Goal: Task Accomplishment & Management: Manage account settings

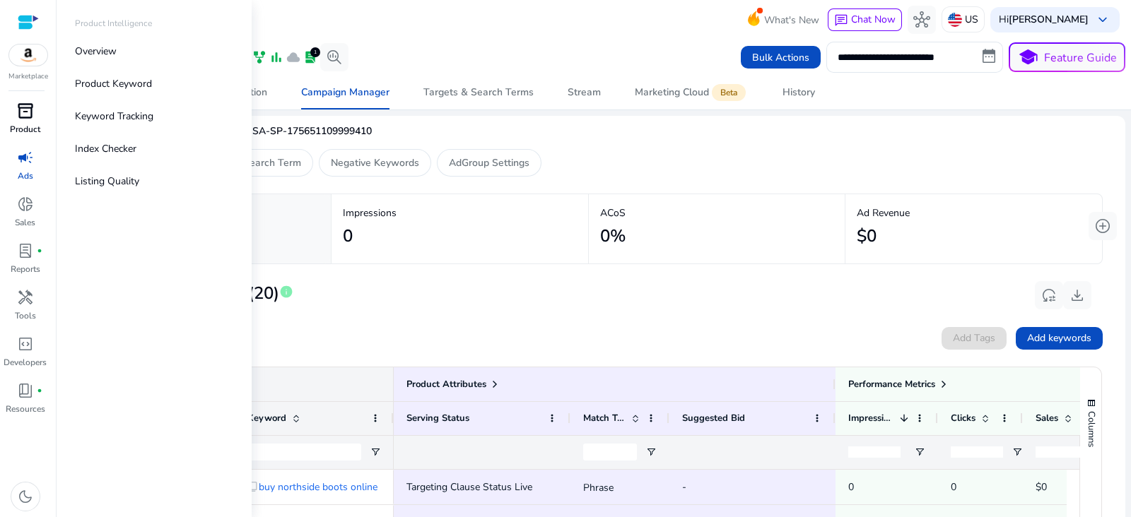
click at [32, 115] on span "inventory_2" at bounding box center [25, 110] width 17 height 17
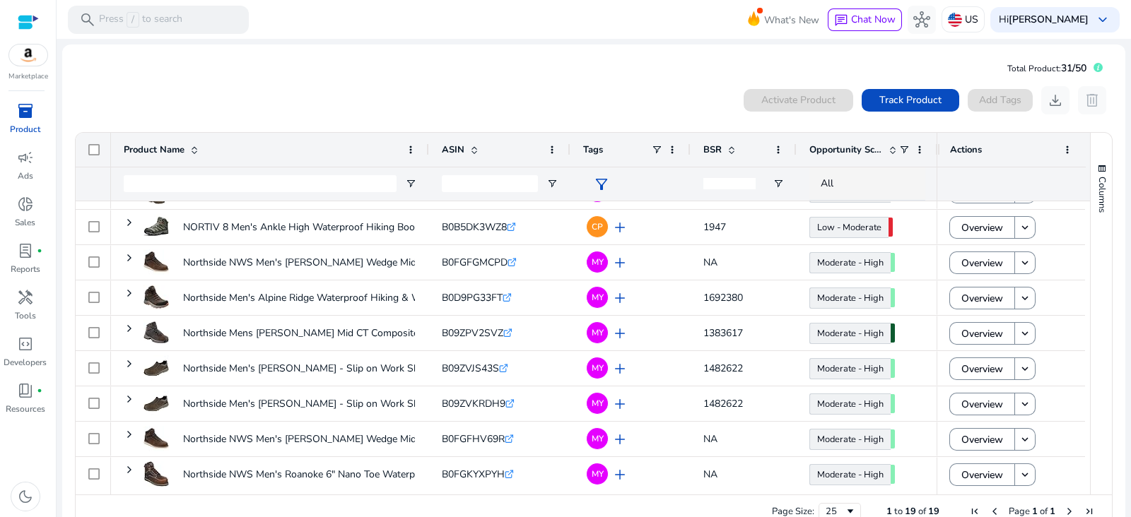
scroll to position [137, 0]
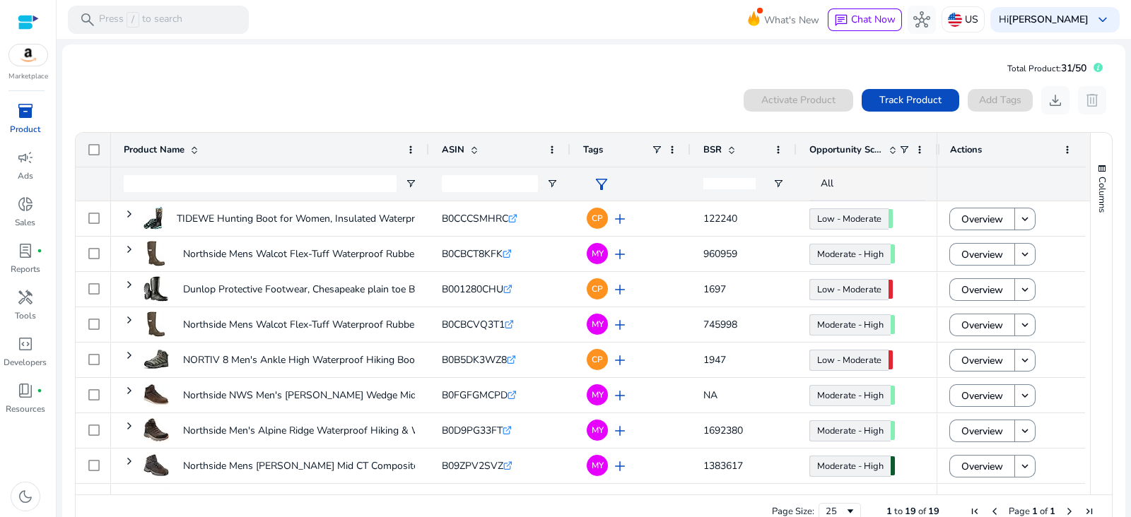
drag, startPoint x: 413, startPoint y: 493, endPoint x: 438, endPoint y: 507, distance: 28.1
click at [438, 507] on div "Drag here to set row groups Drag here to set column labels Product Name ASIN" at bounding box center [593, 330] width 1037 height 397
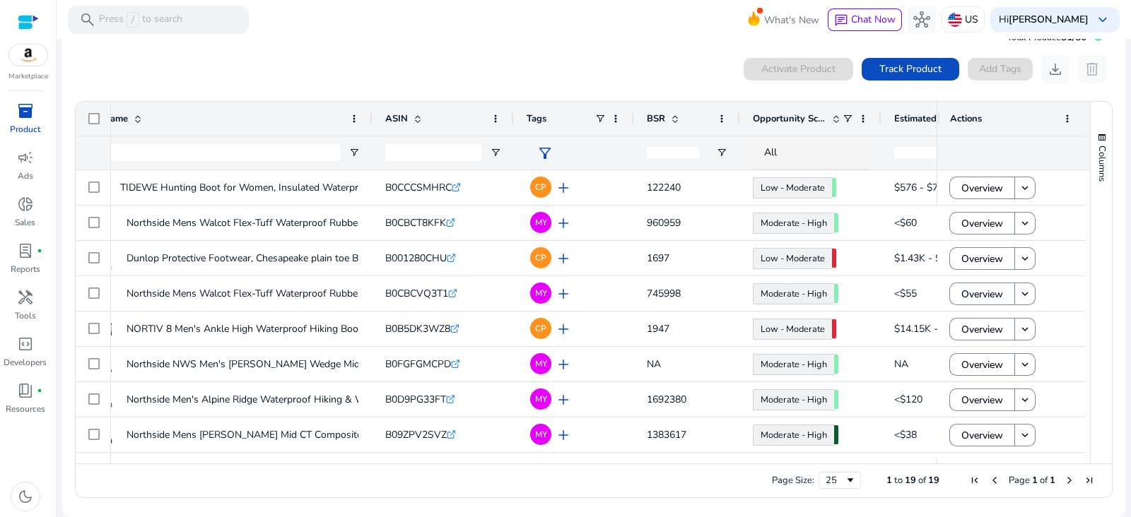
scroll to position [0, 27]
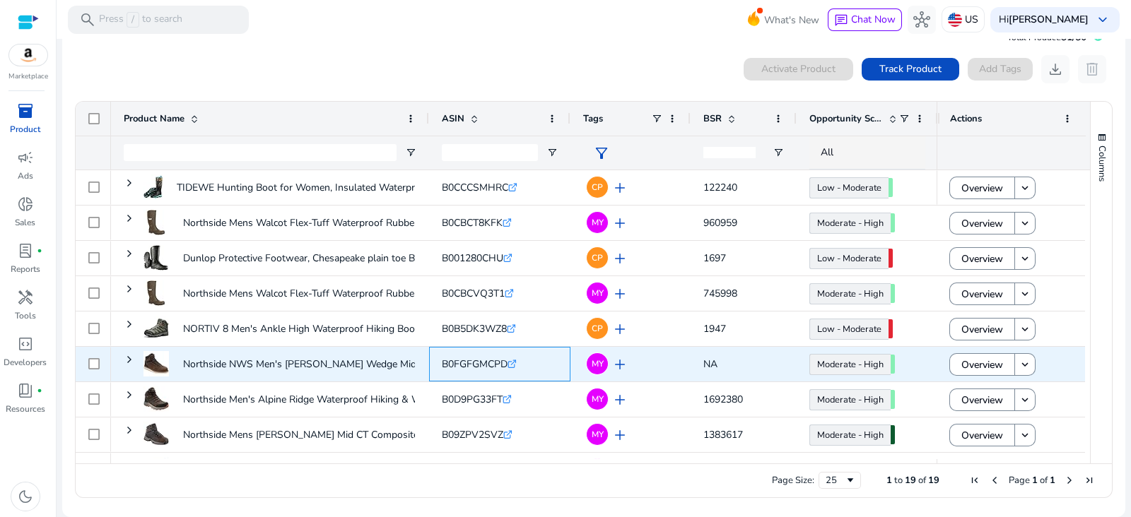
click at [479, 365] on span "B0FGFGMCPD" at bounding box center [475, 364] width 66 height 13
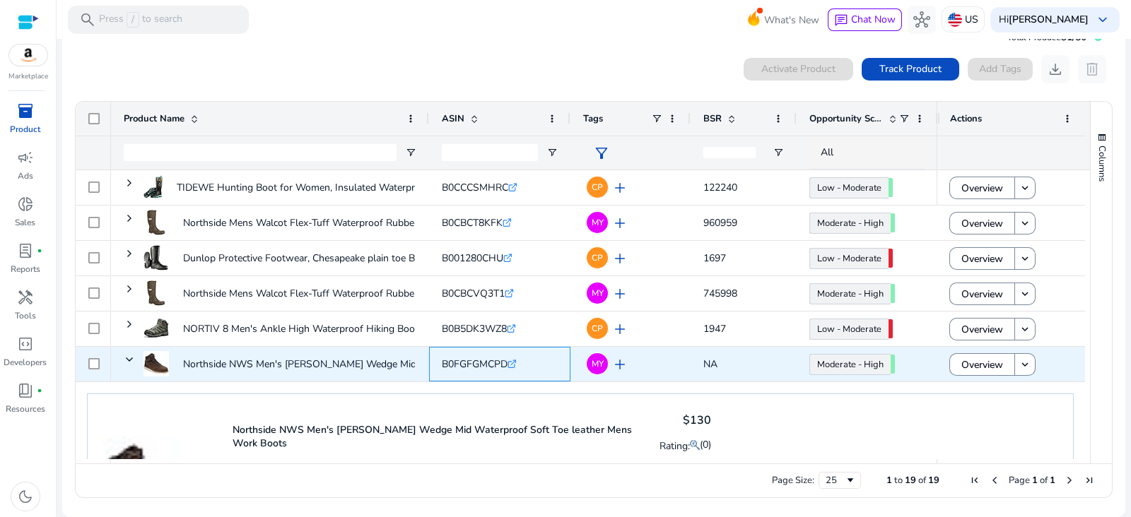
click at [479, 365] on span "B0FGFGMCPD" at bounding box center [475, 364] width 66 height 13
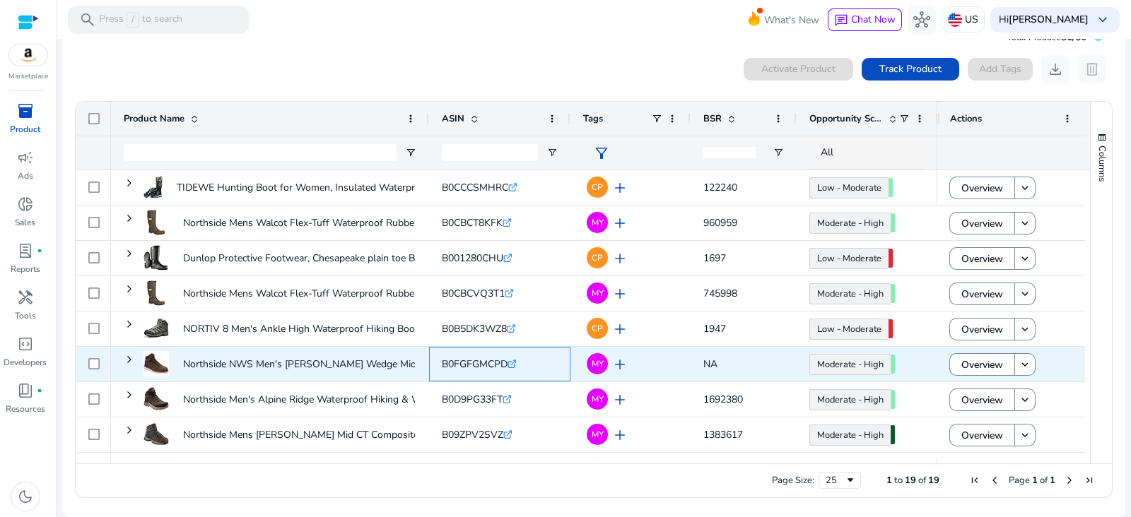
copy span "B0FGFGMCPD"
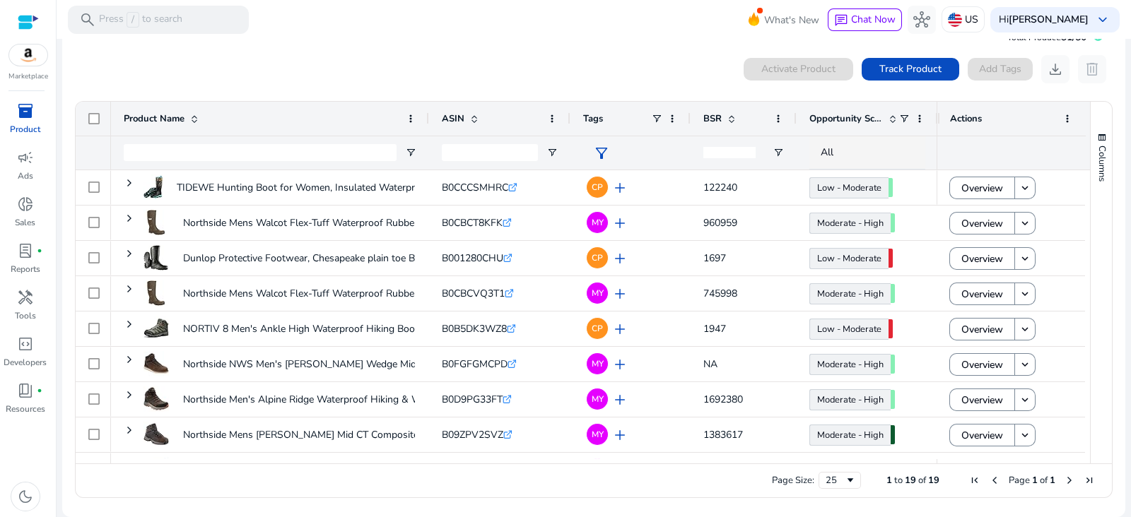
click at [344, 76] on div "0 products selected Activate Product Track Product Add Tags download delete" at bounding box center [593, 69] width 1039 height 28
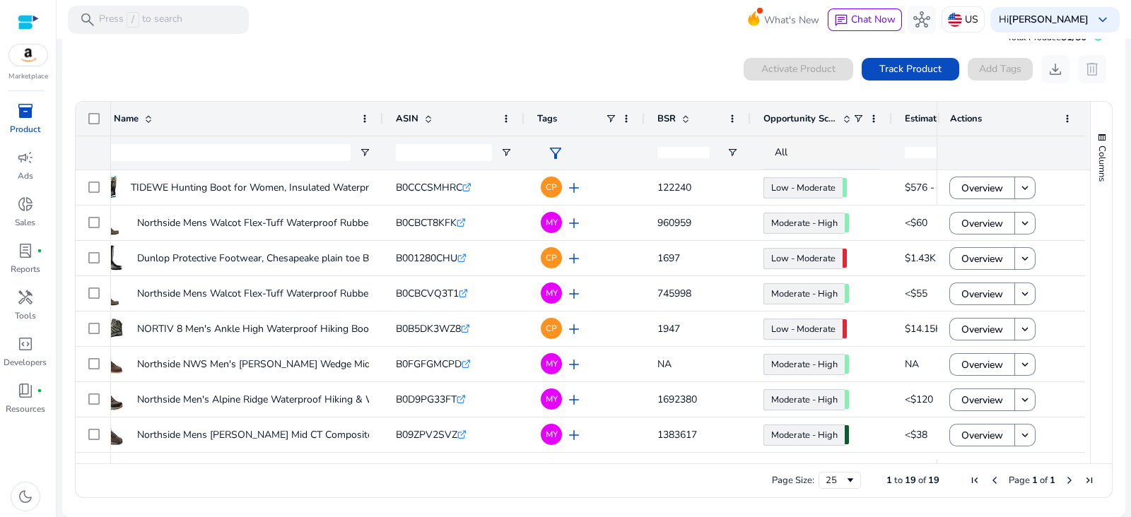
scroll to position [0, 93]
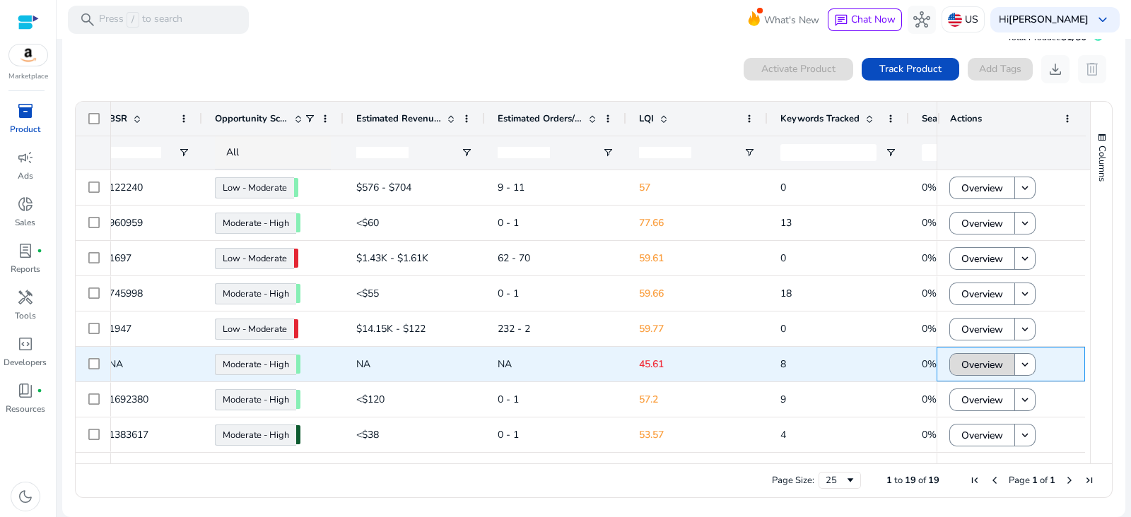
click at [969, 367] on span "Overview" at bounding box center [982, 364] width 42 height 29
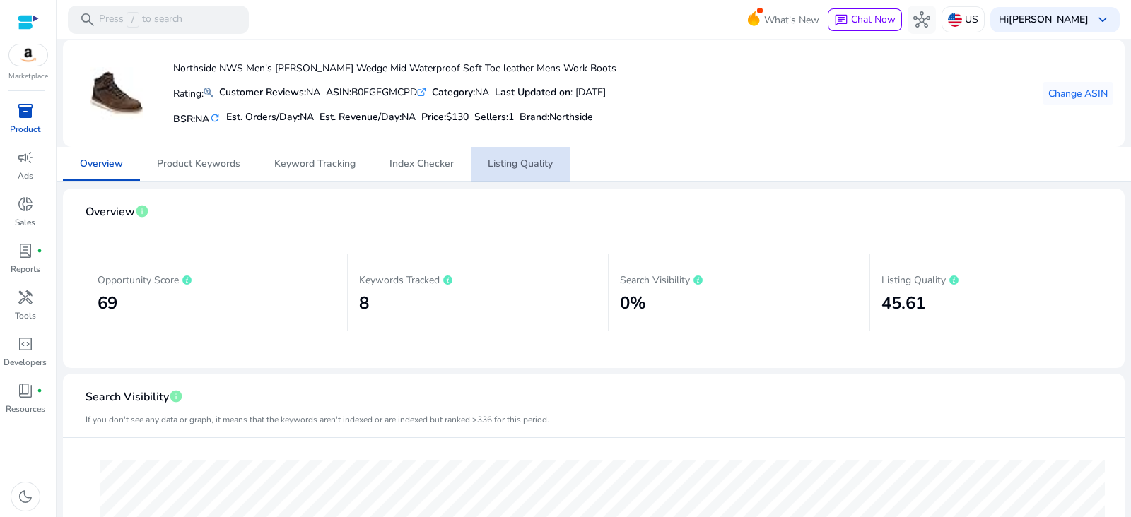
click at [516, 163] on span "Listing Quality" at bounding box center [520, 164] width 65 height 10
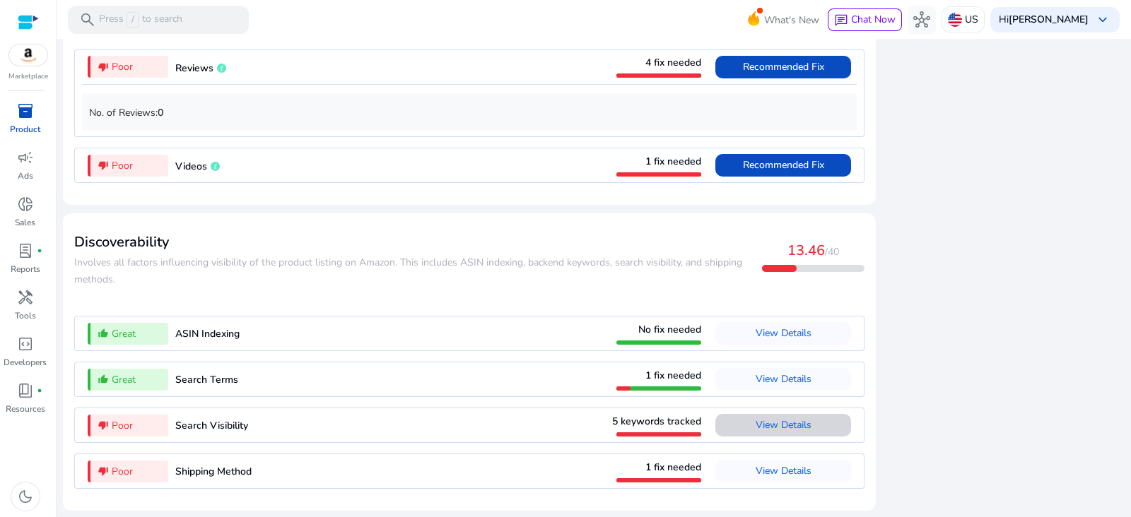
click at [777, 425] on span "View Details" at bounding box center [783, 424] width 56 height 13
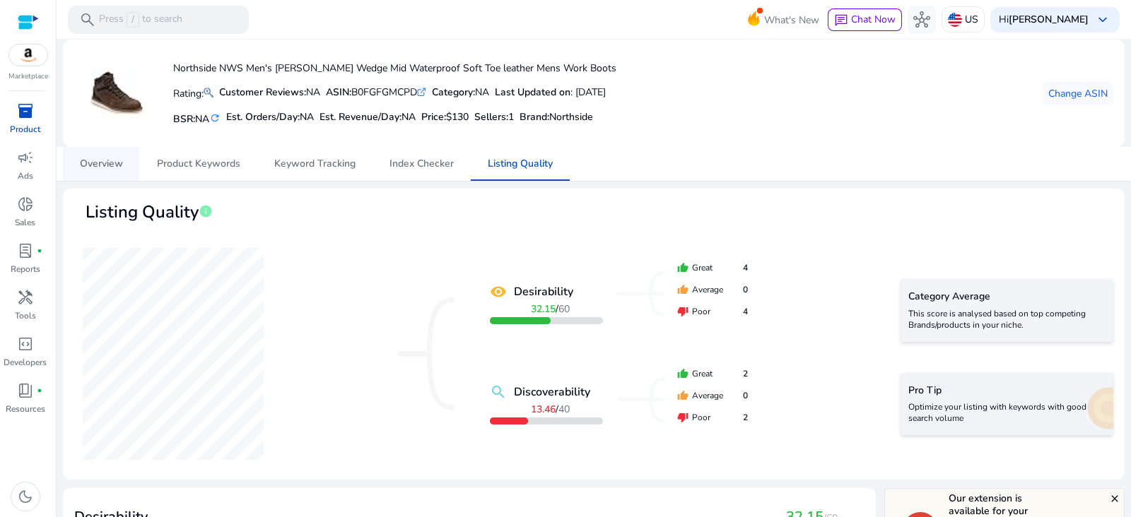
click at [81, 151] on span "Overview" at bounding box center [101, 164] width 43 height 34
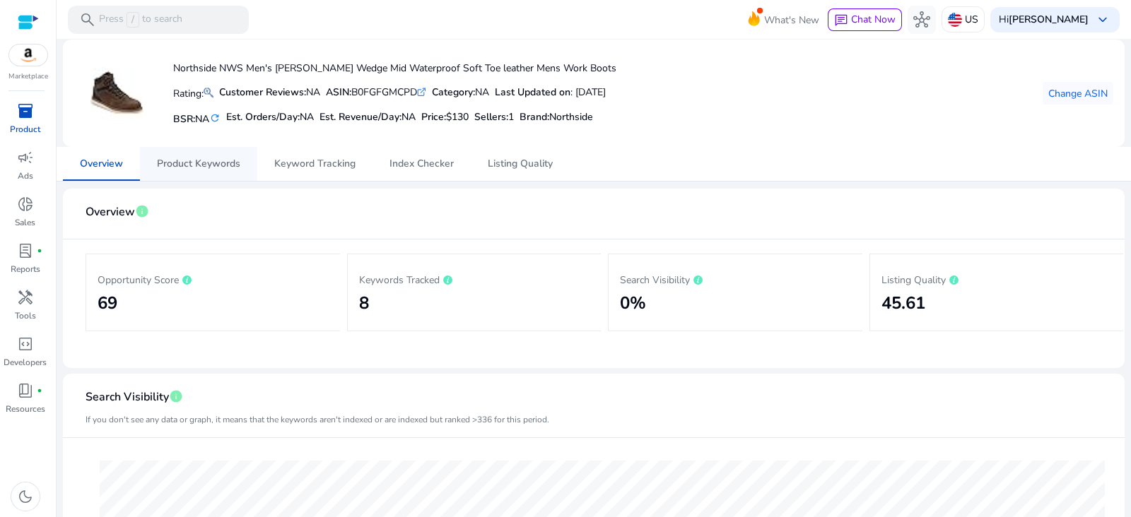
click at [198, 160] on span "Product Keywords" at bounding box center [198, 164] width 83 height 10
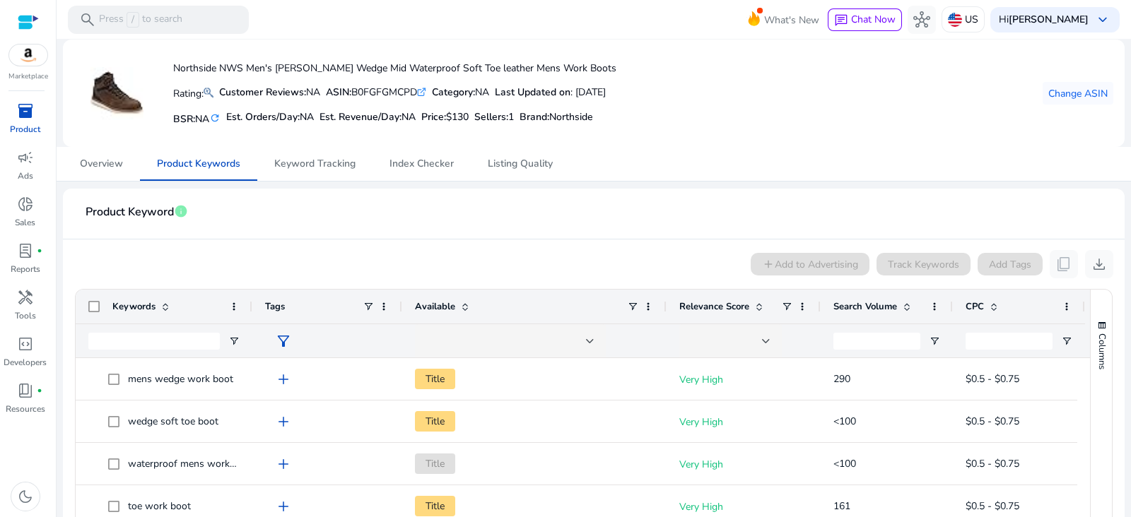
click at [908, 309] on span at bounding box center [906, 306] width 11 height 11
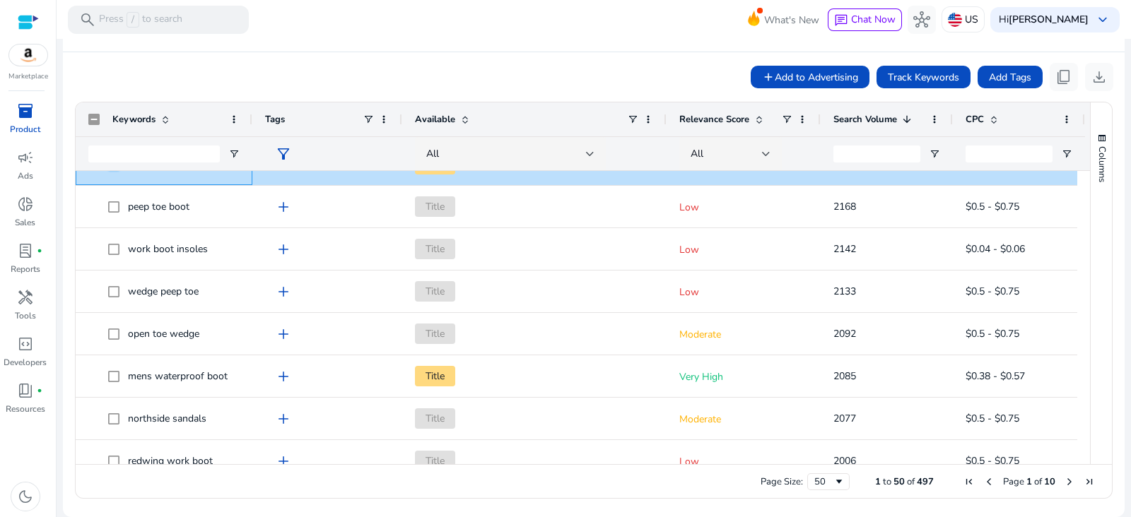
scroll to position [524, 0]
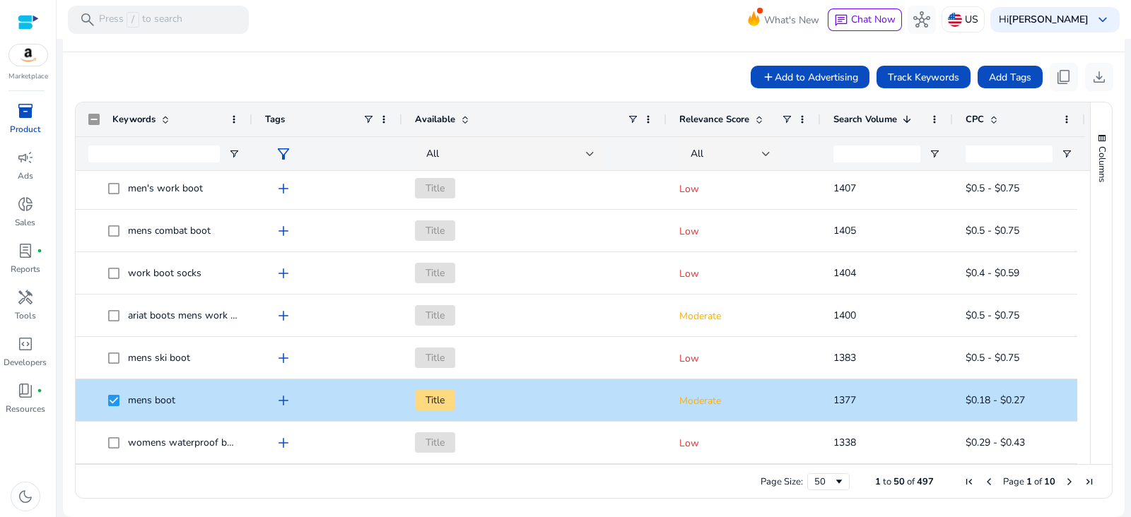
drag, startPoint x: 1084, startPoint y: 448, endPoint x: 1085, endPoint y: 468, distance: 19.8
click at [1085, 468] on div "Drag here to set row groups Drag here to set column labels Keywords Tags Availa…" at bounding box center [593, 300] width 1037 height 397
click at [919, 79] on span "Track Keywords" at bounding box center [923, 77] width 71 height 15
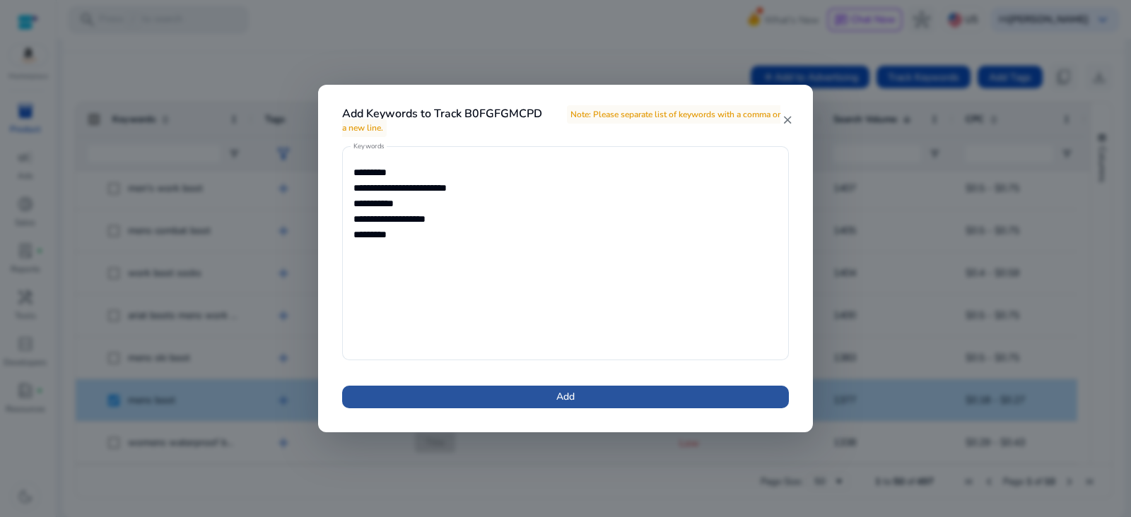
click at [552, 399] on span at bounding box center [565, 397] width 447 height 34
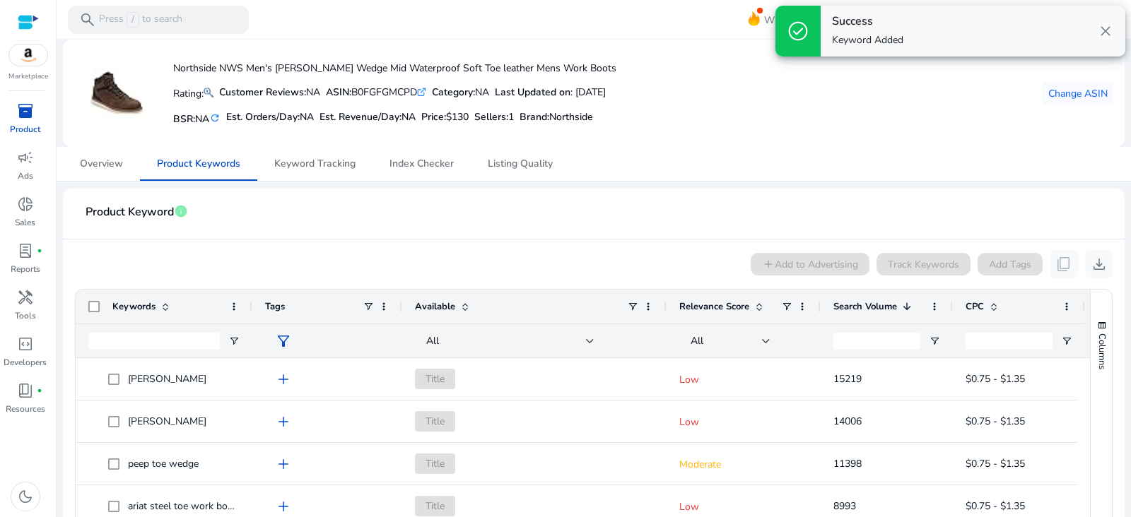
scroll to position [187, 0]
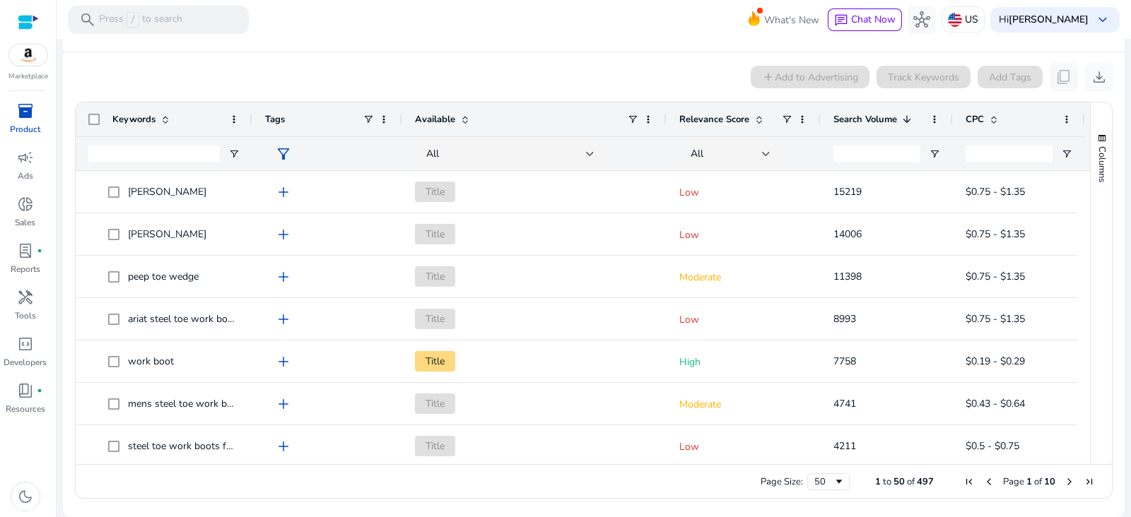
click at [1067, 476] on span "Next Page" at bounding box center [1068, 481] width 11 height 11
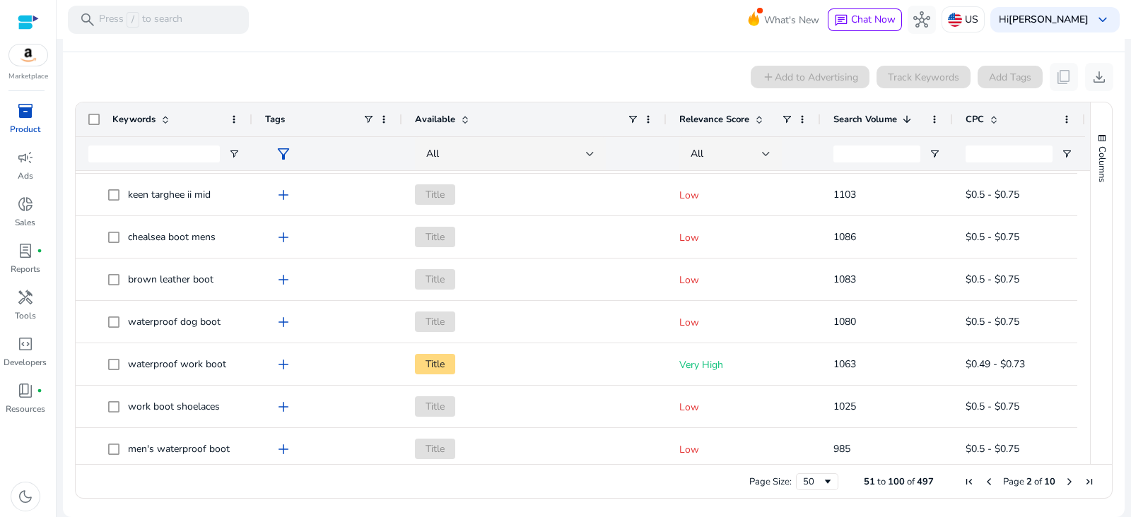
scroll to position [0, 0]
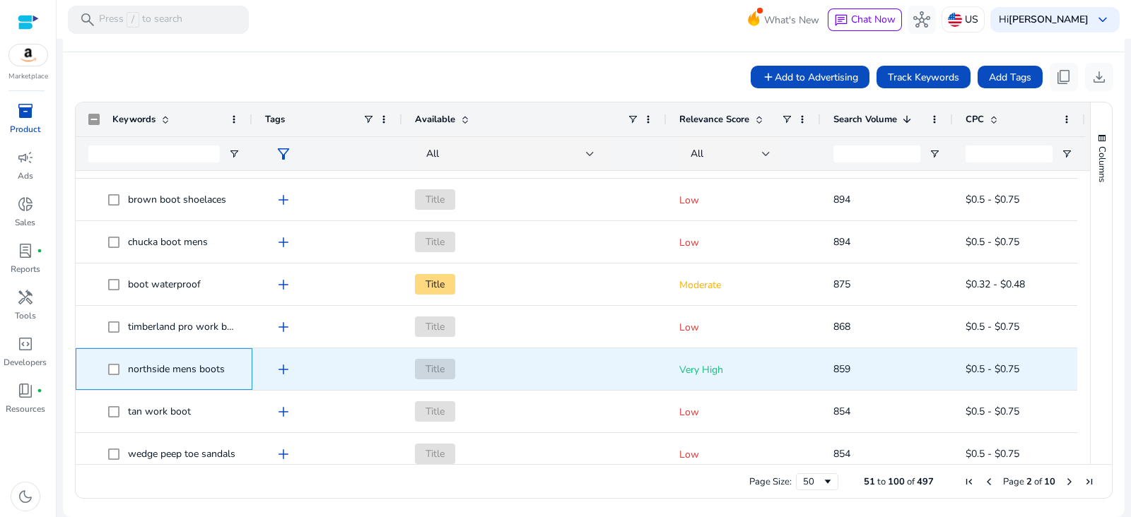
click at [100, 366] on span "northside mens boots" at bounding box center [163, 369] width 151 height 29
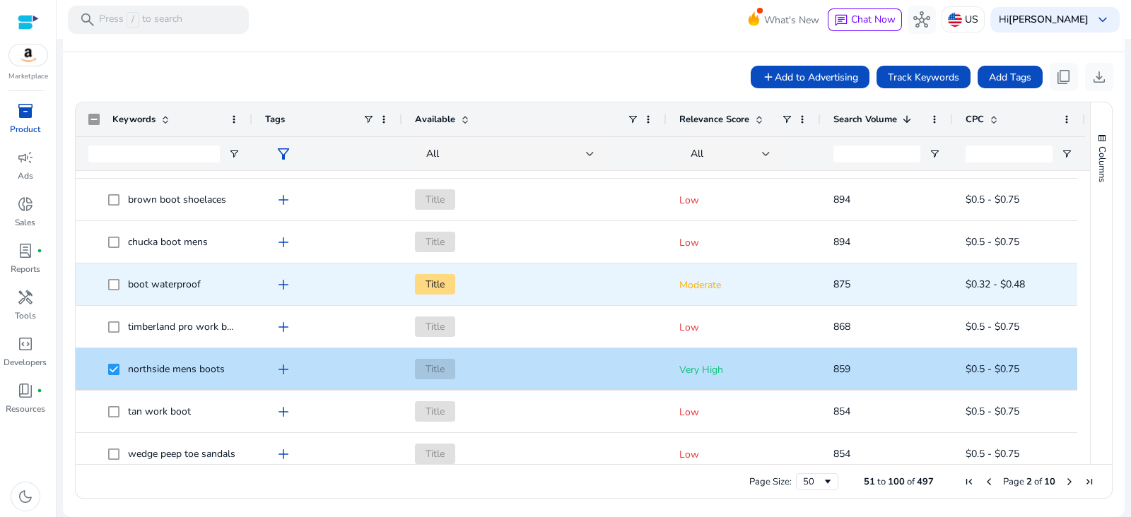
click at [112, 293] on span at bounding box center [118, 284] width 20 height 29
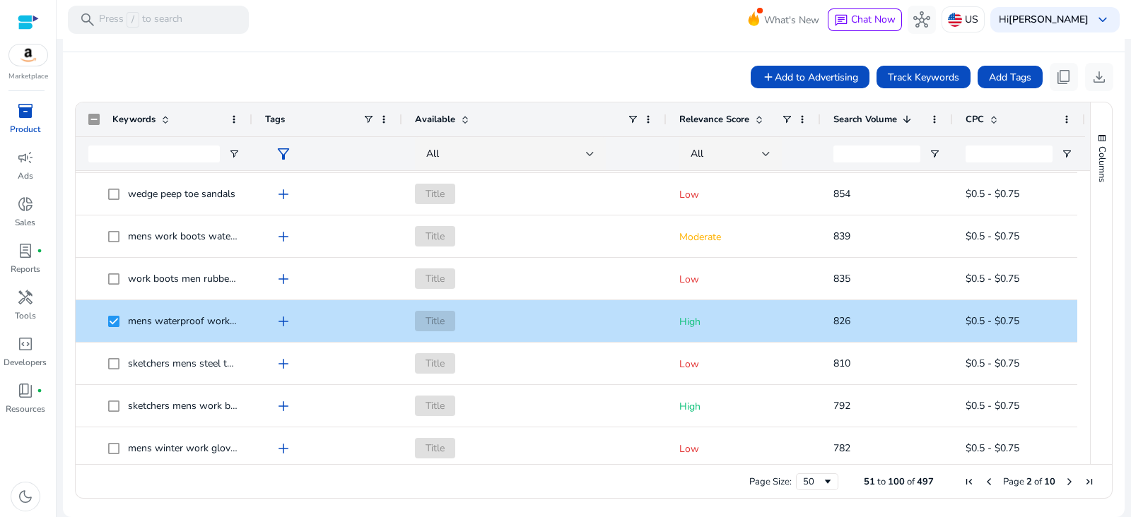
click at [1081, 420] on div "Keywords Tags Available 1" at bounding box center [594, 283] width 1036 height 362
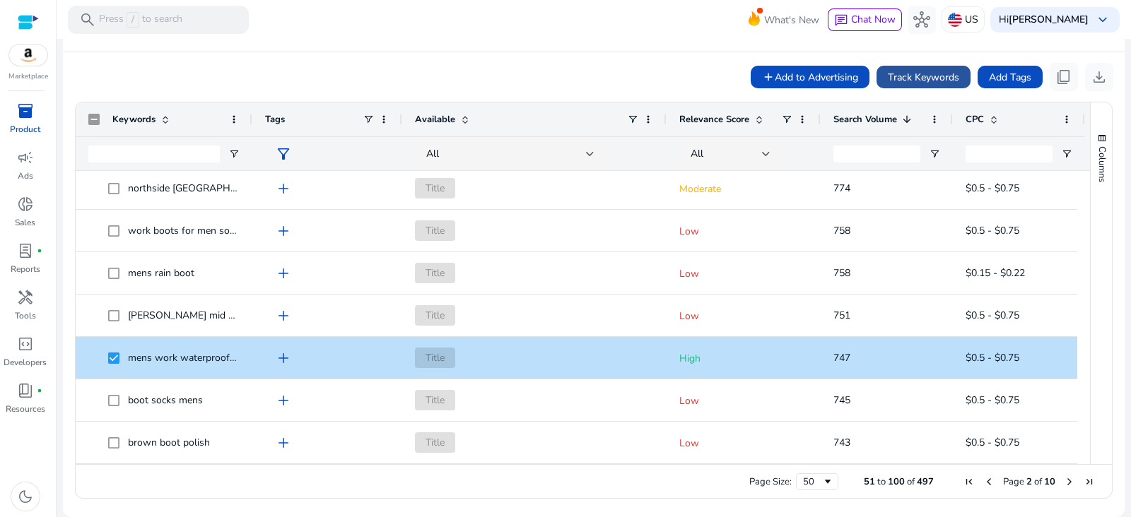
click at [922, 79] on span "Track Keywords" at bounding box center [923, 77] width 71 height 15
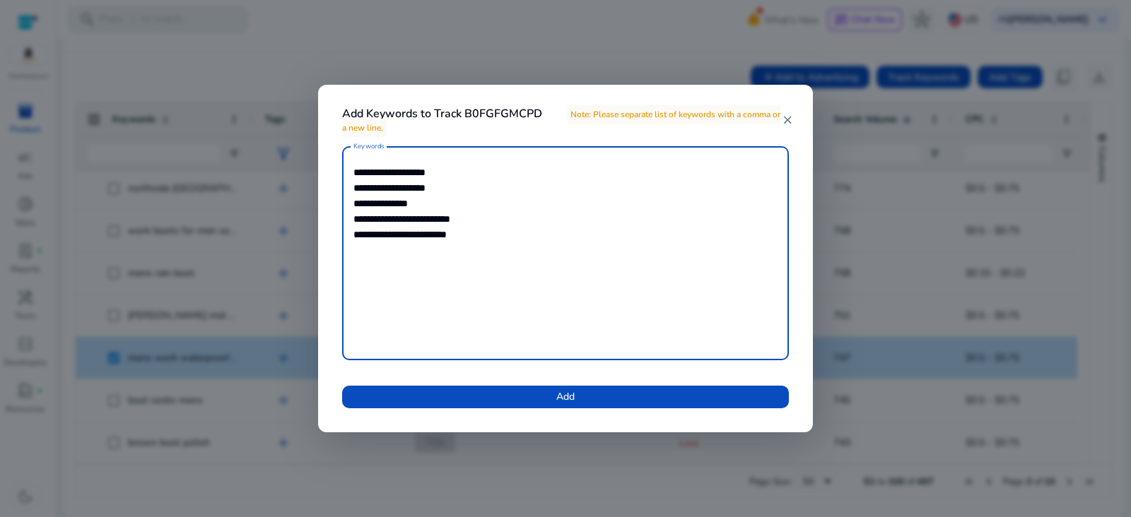
drag, startPoint x: 502, startPoint y: 223, endPoint x: 329, endPoint y: 220, distance: 173.1
click at [329, 220] on div "**********" at bounding box center [565, 285] width 480 height 279
drag, startPoint x: 353, startPoint y: 232, endPoint x: 512, endPoint y: 254, distance: 160.5
click at [512, 254] on textarea "**********" at bounding box center [565, 253] width 424 height 200
click at [512, 242] on textarea "**********" at bounding box center [565, 253] width 424 height 200
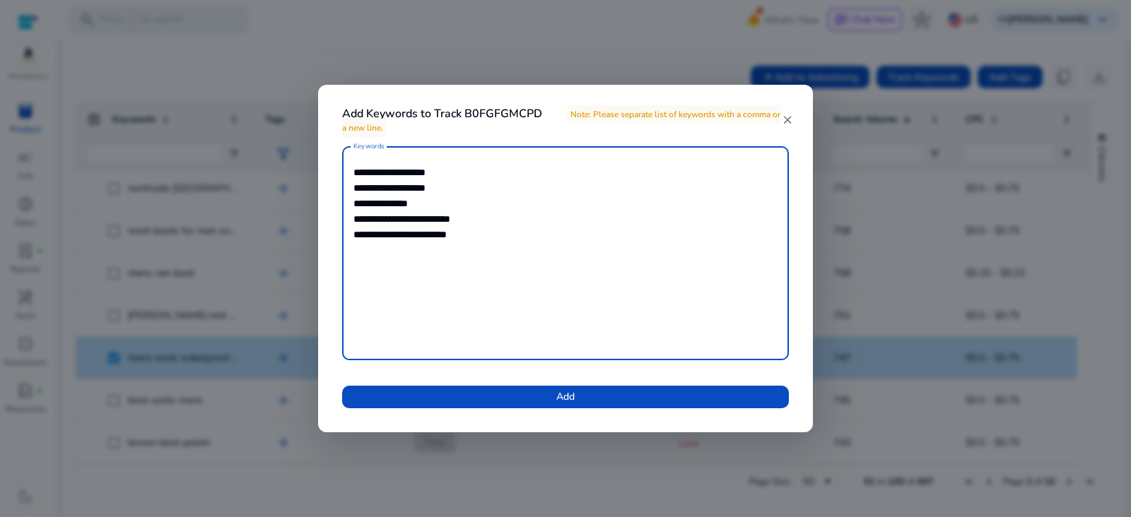
drag, startPoint x: 512, startPoint y: 242, endPoint x: 341, endPoint y: 213, distance: 173.4
click at [341, 213] on div "**********" at bounding box center [565, 285] width 480 height 279
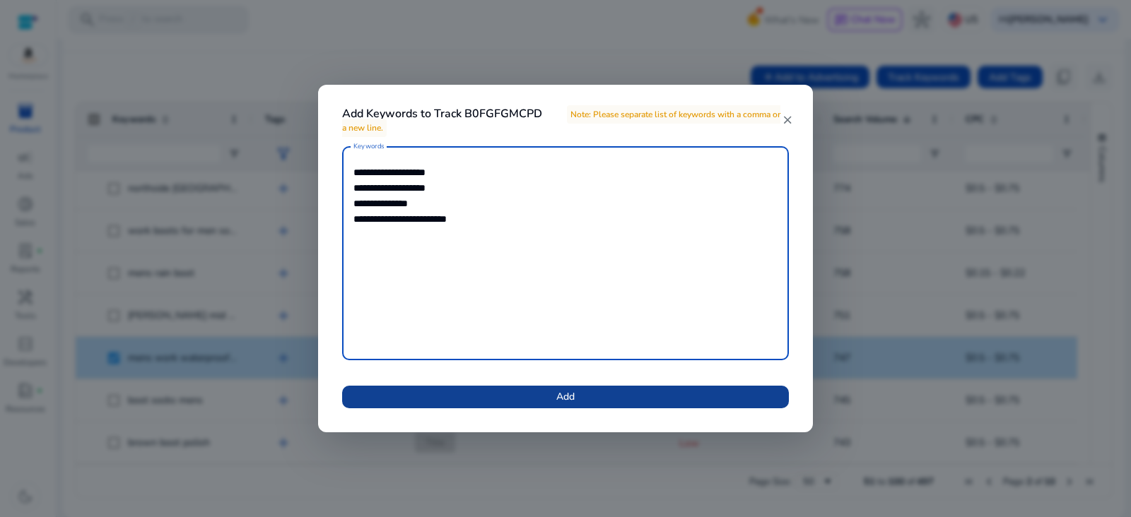
type textarea "**********"
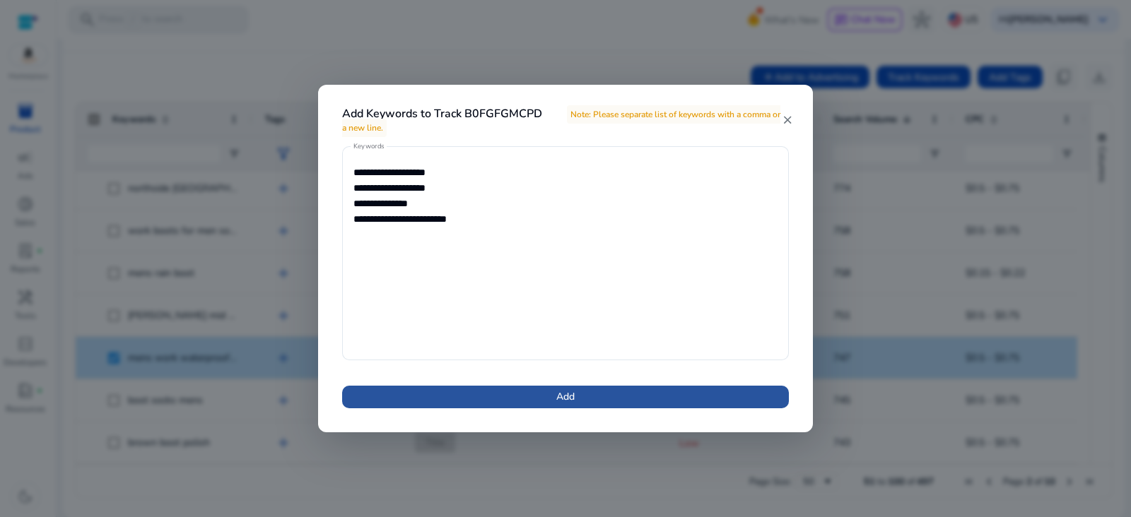
click at [558, 394] on span "Add" at bounding box center [565, 396] width 18 height 15
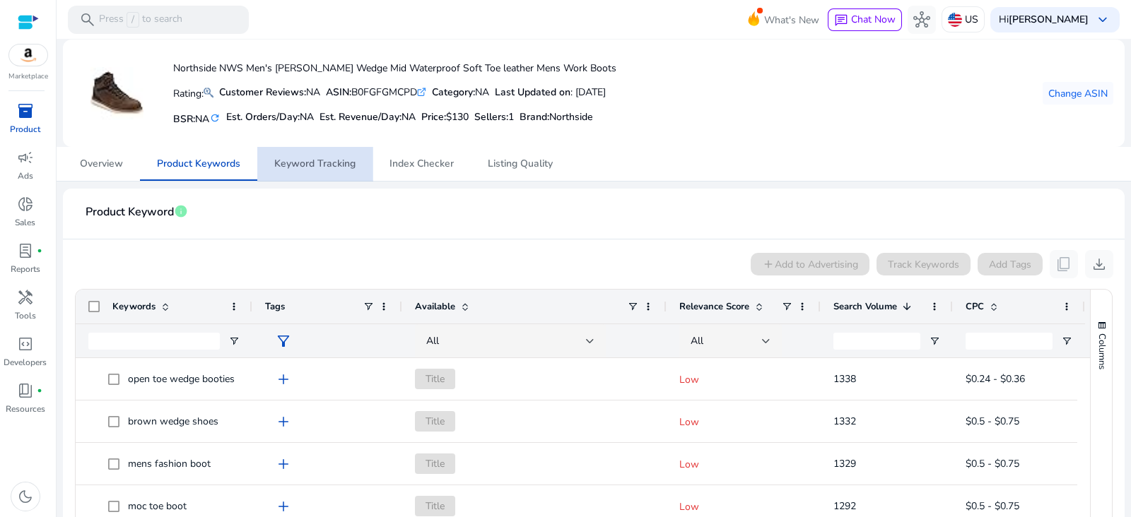
click at [317, 165] on span "Keyword Tracking" at bounding box center [314, 164] width 81 height 10
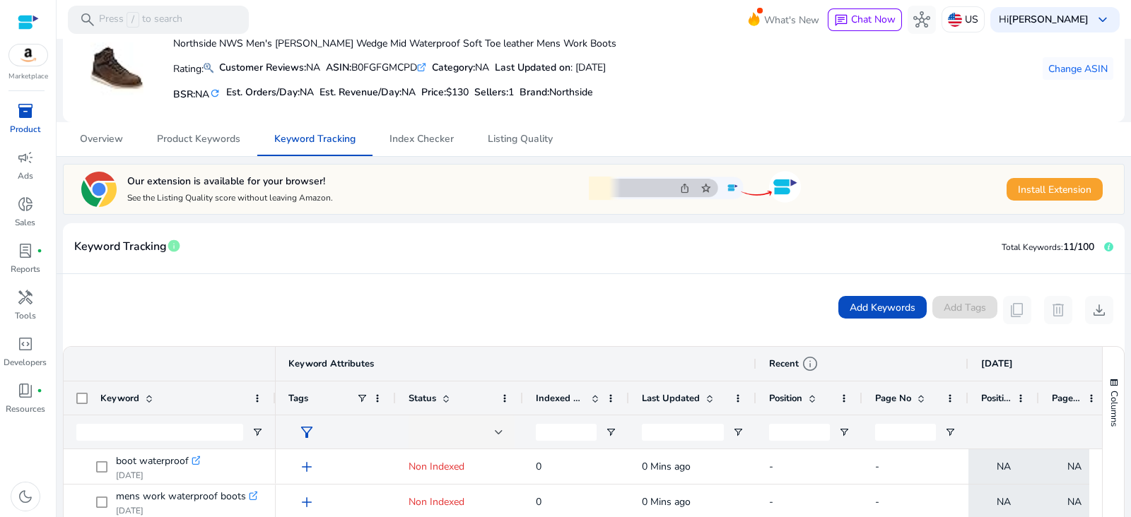
scroll to position [12, 0]
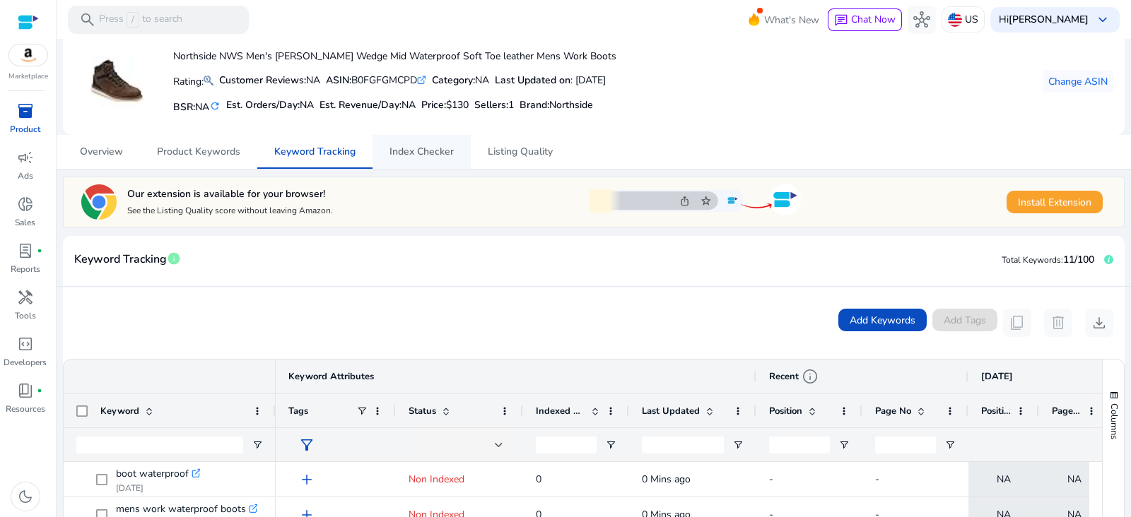
click at [414, 153] on span "Index Checker" at bounding box center [421, 152] width 64 height 10
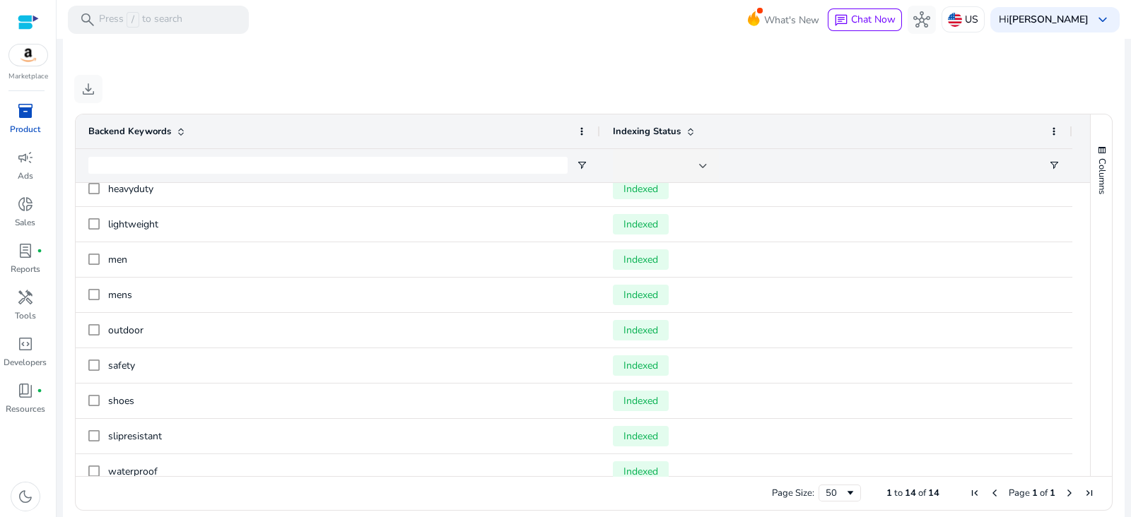
scroll to position [126, 0]
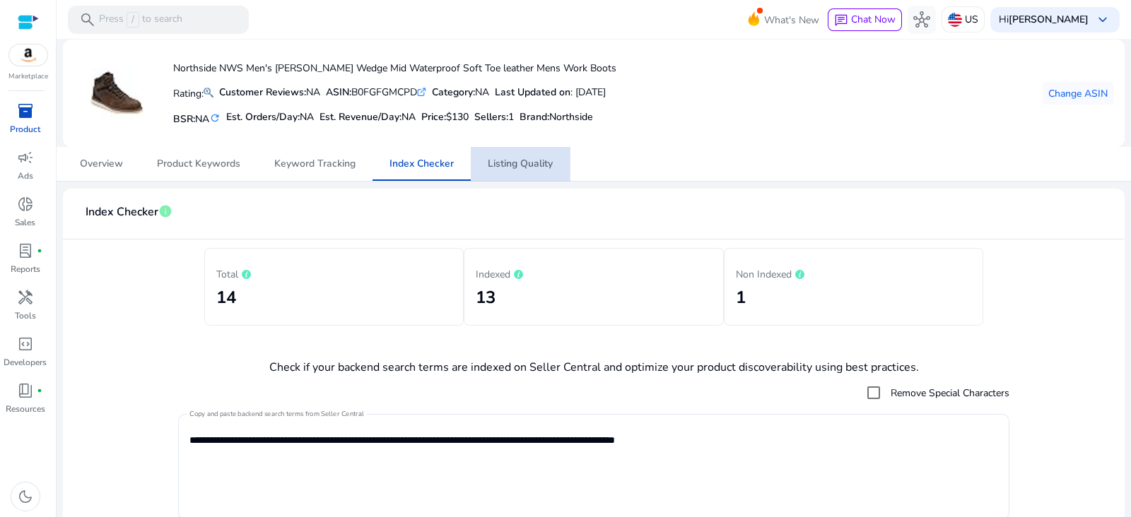
click at [519, 155] on span "Listing Quality" at bounding box center [520, 164] width 65 height 34
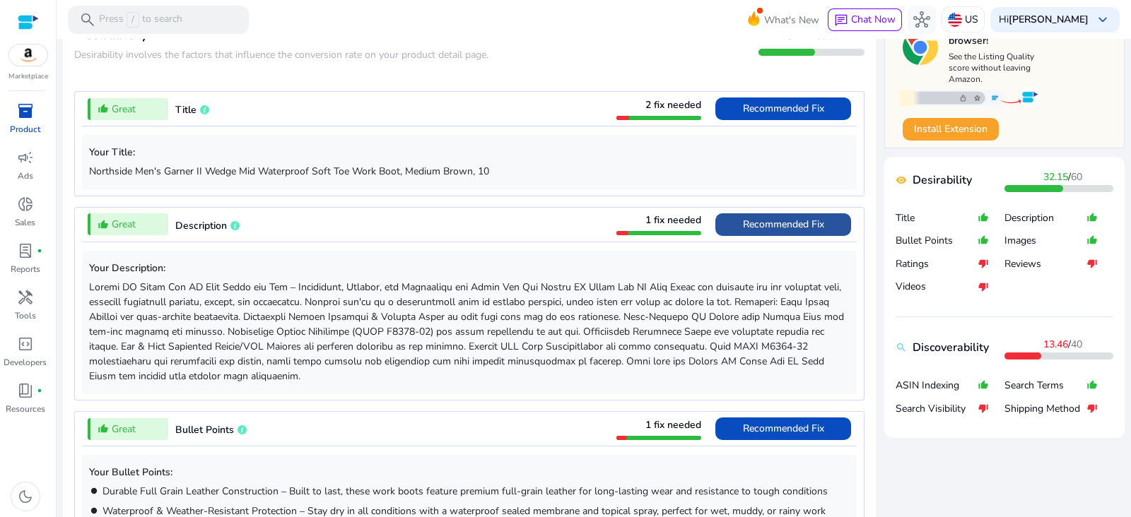
click at [800, 224] on span "Recommended Fix" at bounding box center [783, 224] width 81 height 13
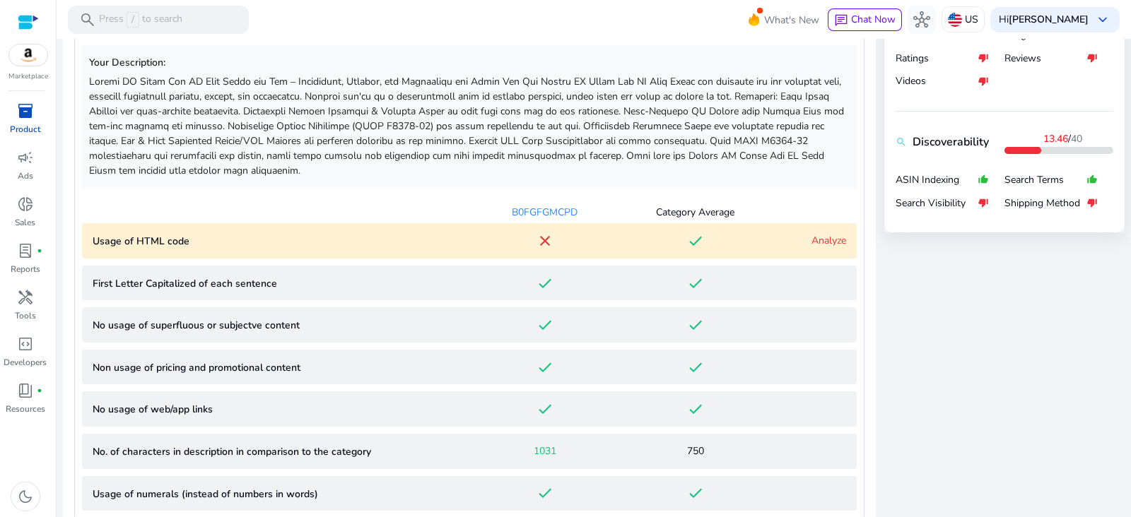
click at [824, 240] on link "Analyze" at bounding box center [828, 240] width 35 height 13
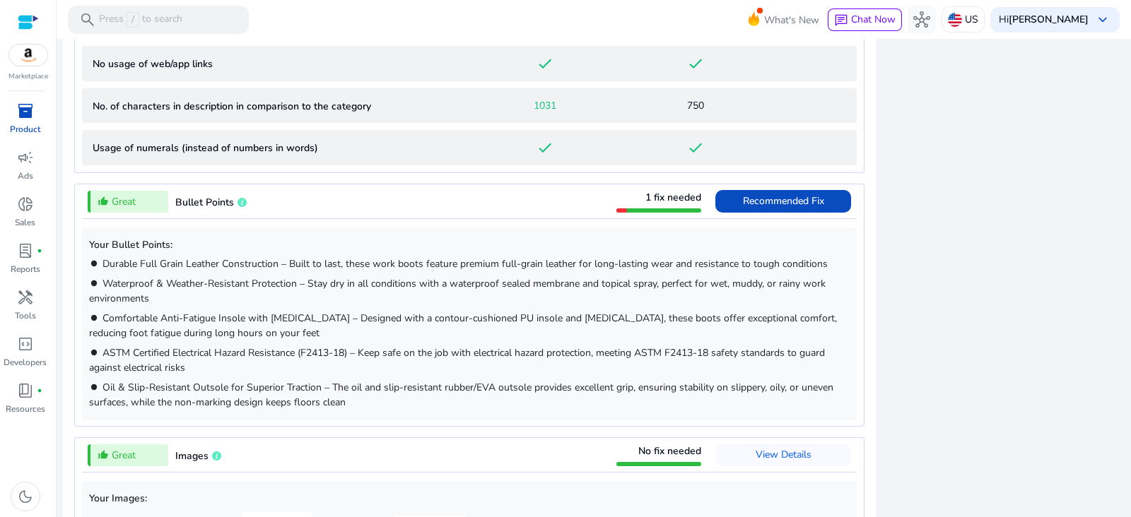
scroll to position [1092, 0]
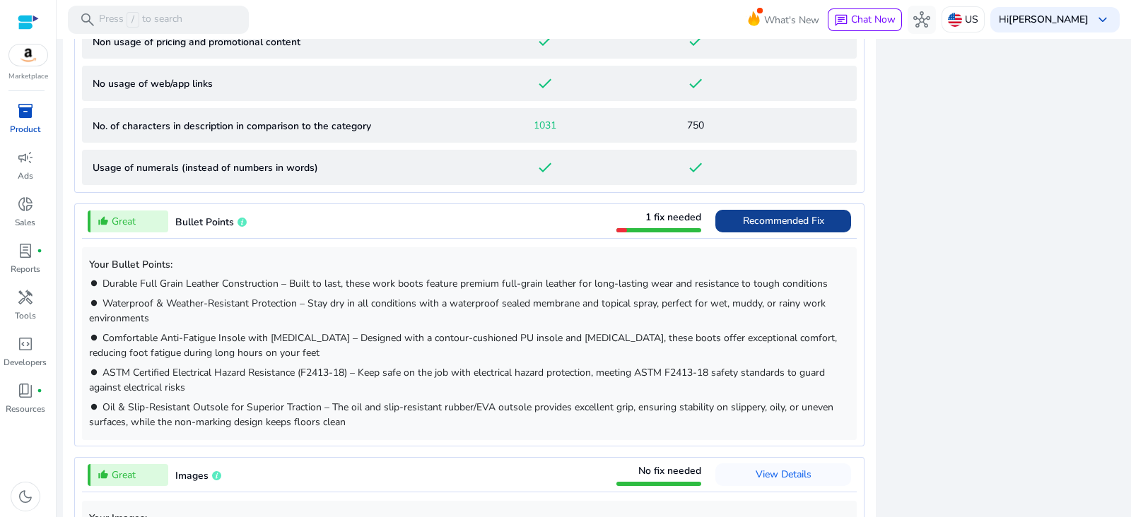
click at [802, 210] on span "Recommended Fix" at bounding box center [783, 221] width 81 height 23
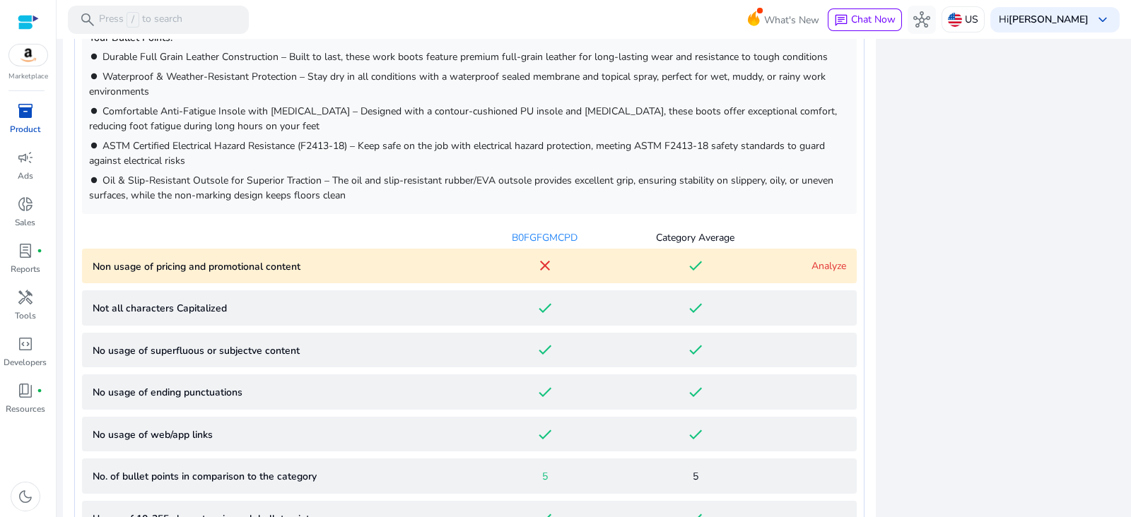
scroll to position [892, 0]
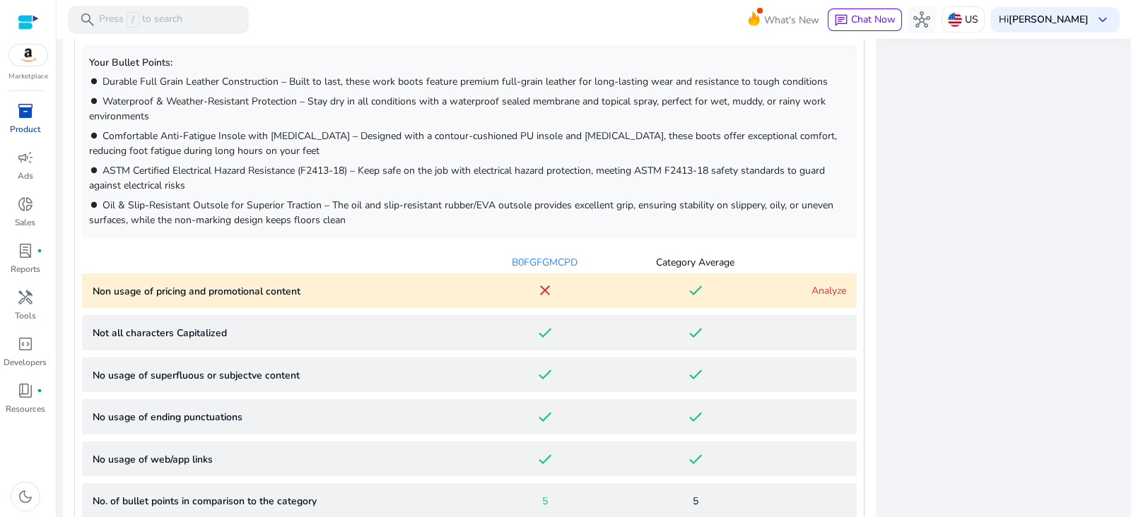
click at [827, 288] on link "Analyze" at bounding box center [828, 290] width 35 height 13
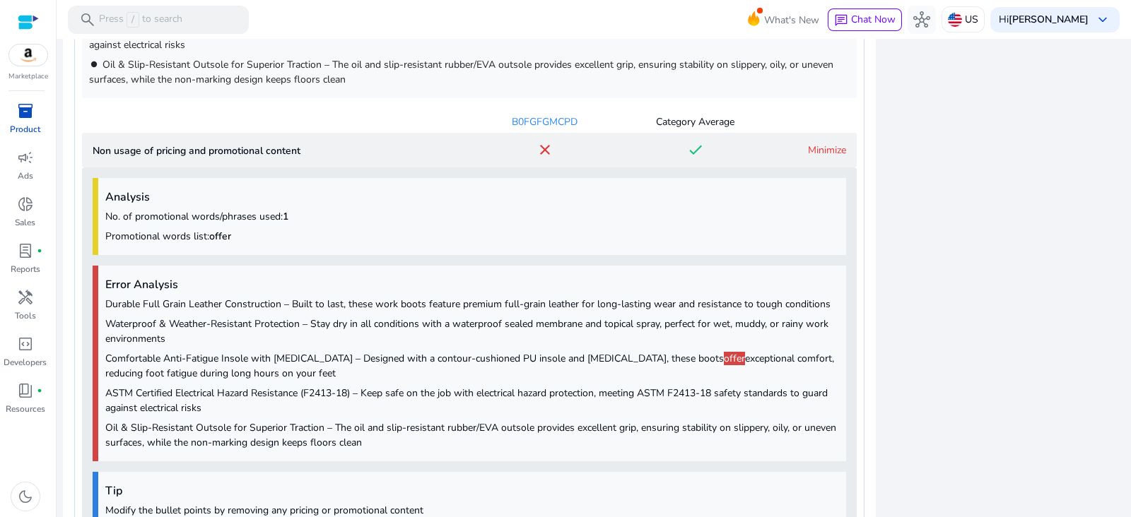
scroll to position [1164, 0]
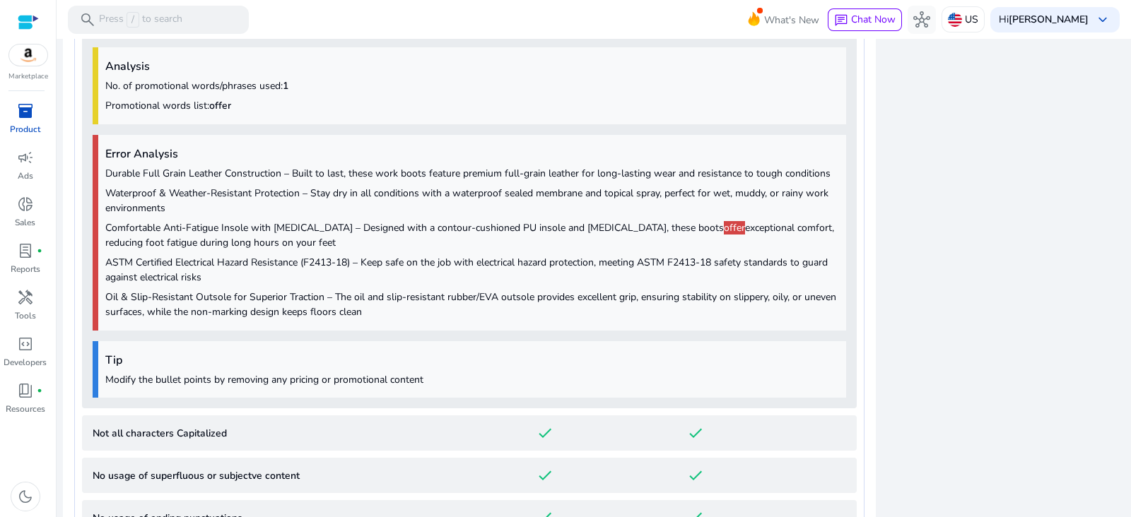
click at [1075, 277] on div "close Our extension is available for your browser! See the Listing Quality scor…" at bounding box center [1004, 438] width 240 height 2229
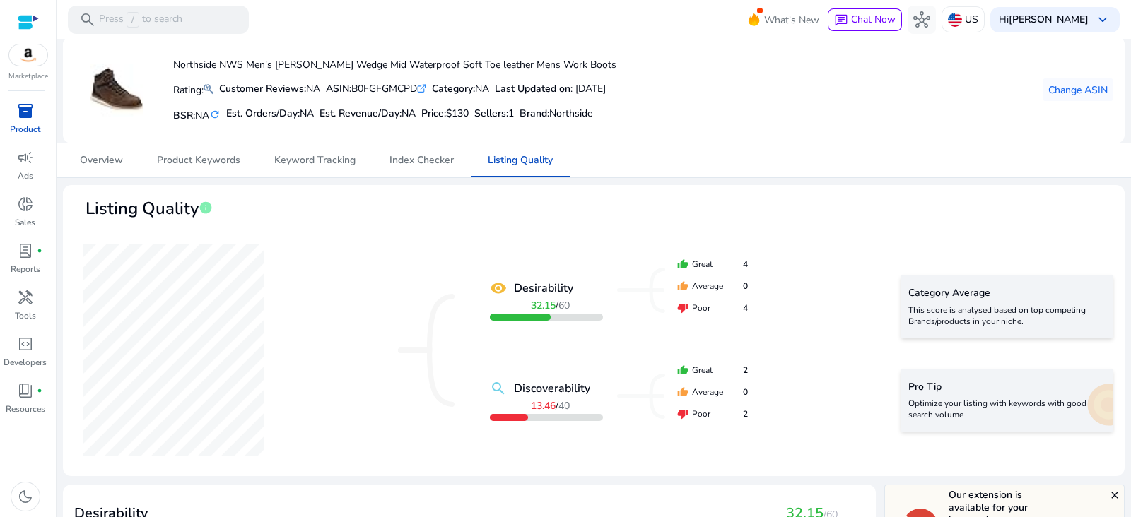
scroll to position [0, 0]
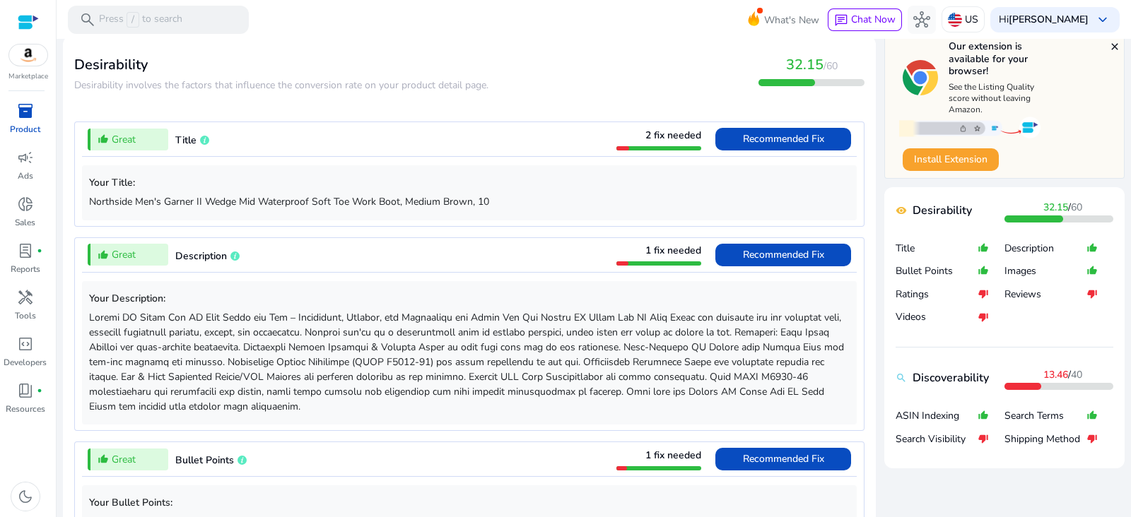
scroll to position [904, 0]
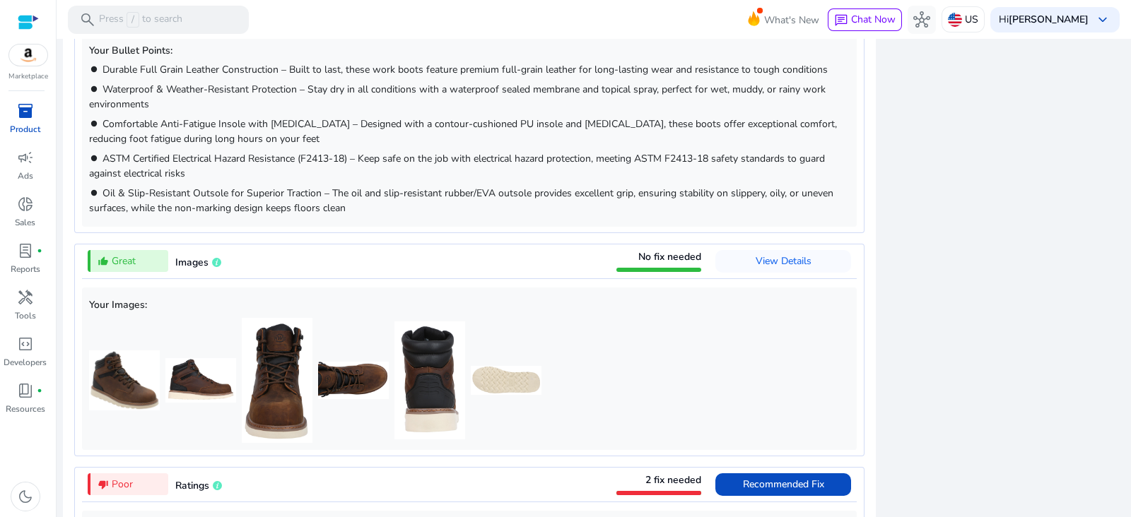
click at [1107, 430] on div "close Our extension is available for your browser! See the Listing Quality scor…" at bounding box center [1004, 329] width 240 height 1490
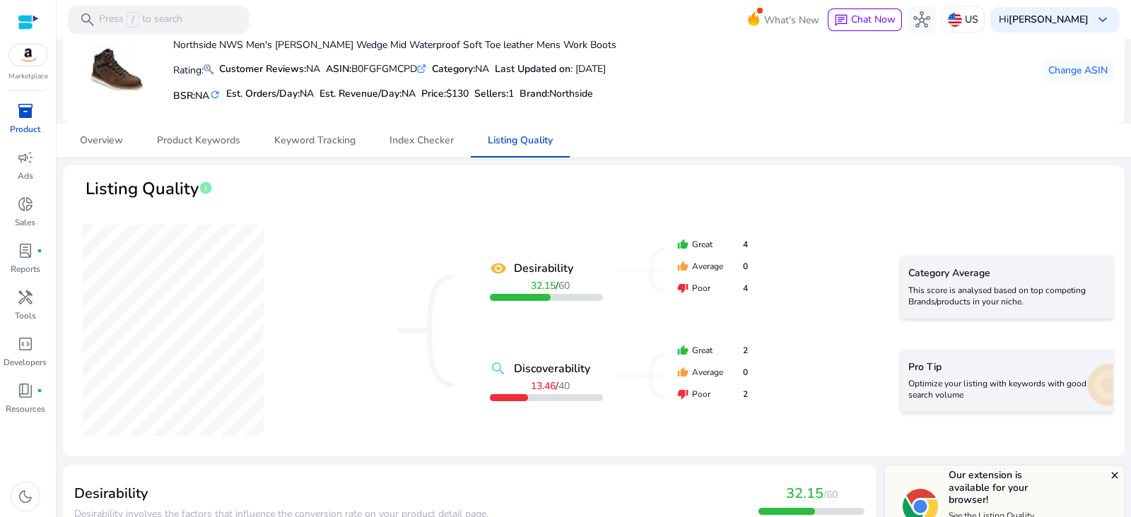
scroll to position [0, 0]
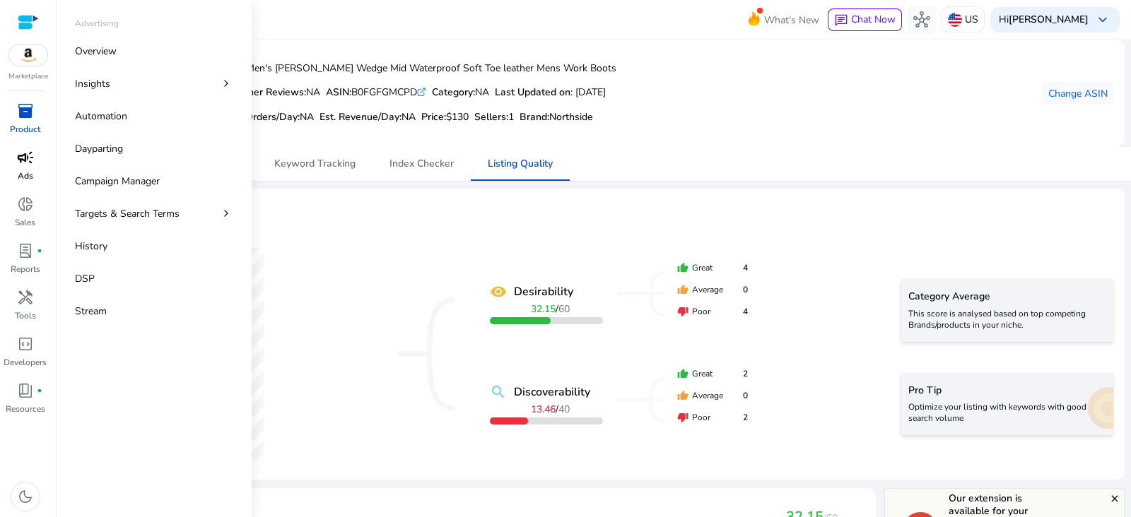
click at [27, 166] on span "campaign" at bounding box center [25, 157] width 17 height 17
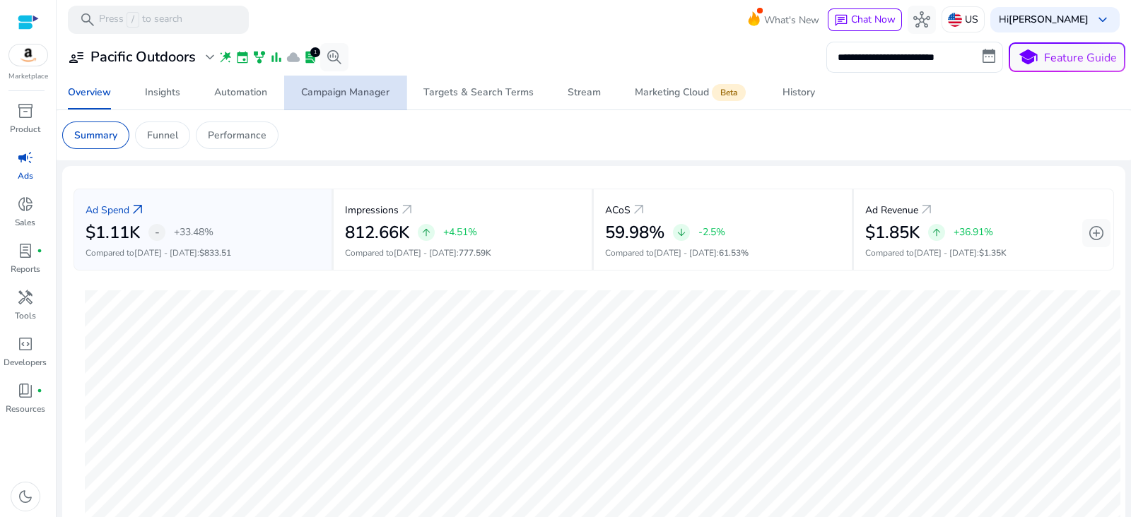
click at [351, 95] on div "Campaign Manager" at bounding box center [345, 93] width 88 height 10
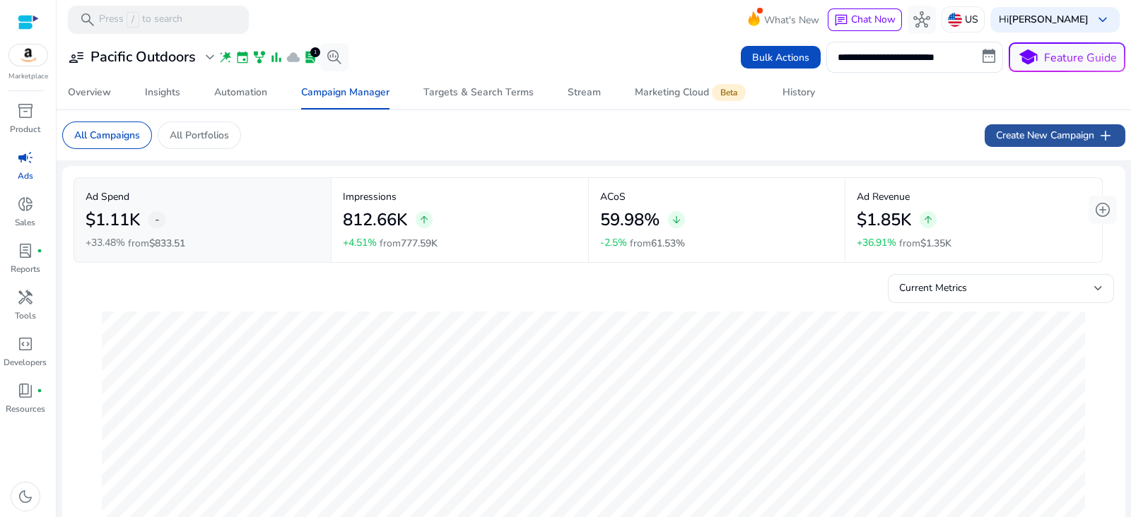
click at [1074, 136] on span "Create New Campaign add" at bounding box center [1055, 135] width 118 height 17
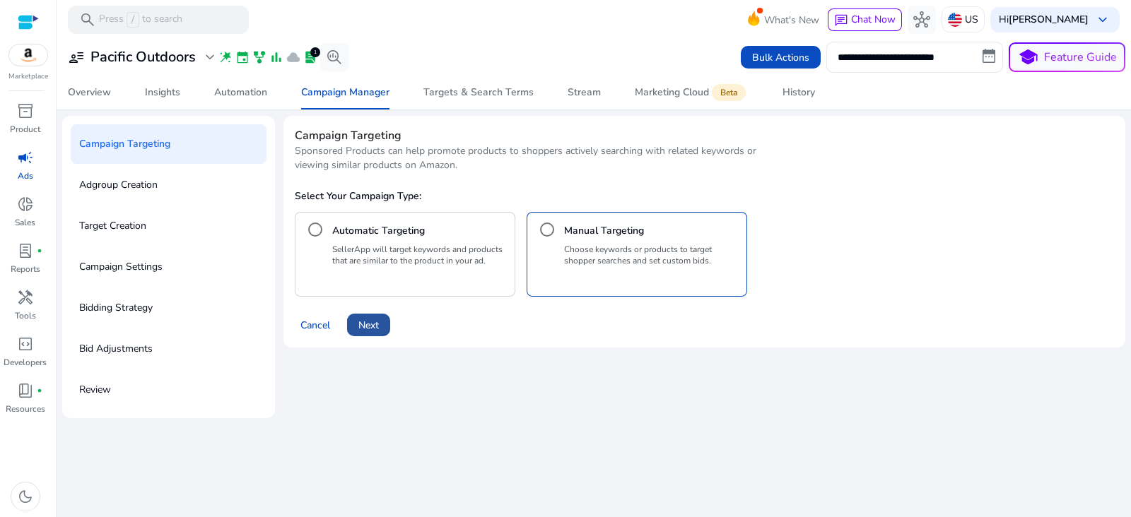
click at [386, 322] on span at bounding box center [368, 325] width 43 height 34
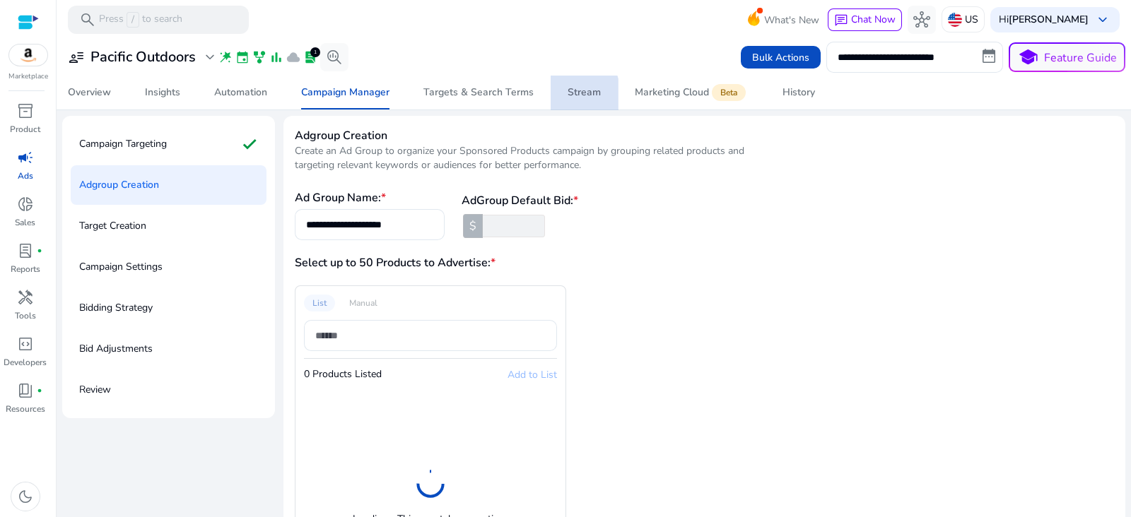
click at [571, 95] on div "Stream" at bounding box center [583, 93] width 33 height 10
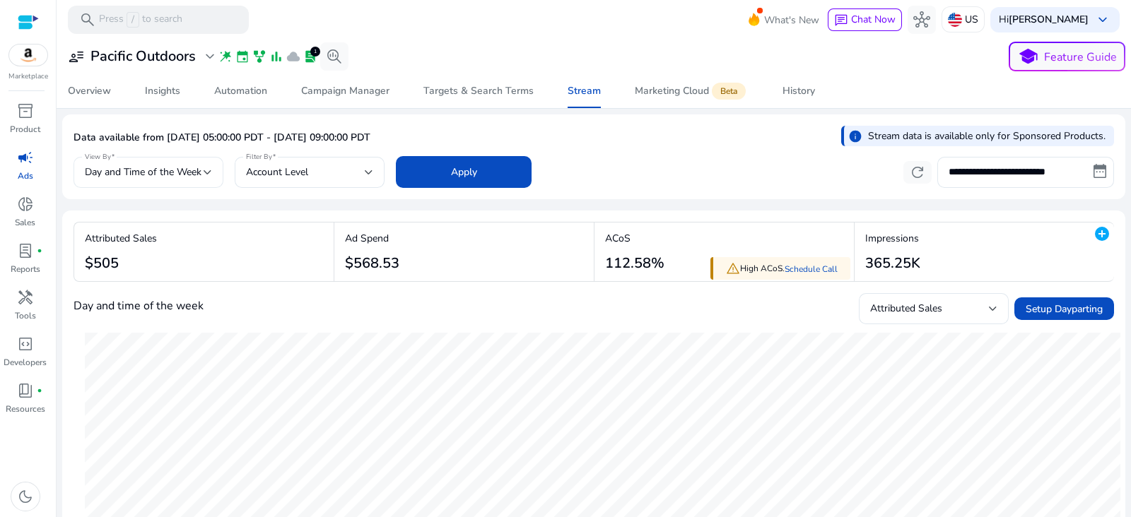
click at [216, 176] on div "View By Day and Time of the Week" at bounding box center [148, 172] width 150 height 31
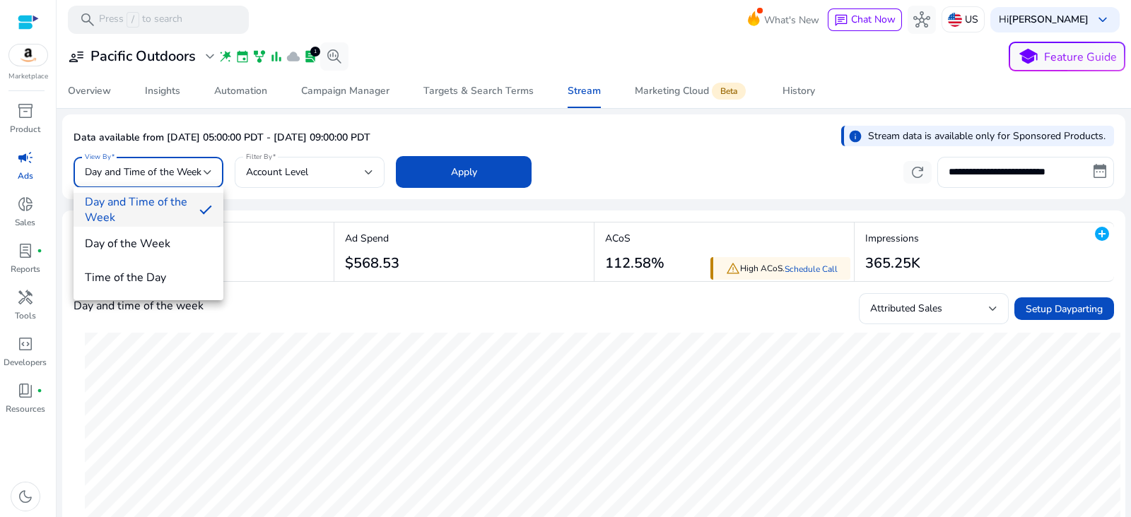
click at [216, 176] on div at bounding box center [565, 258] width 1131 height 517
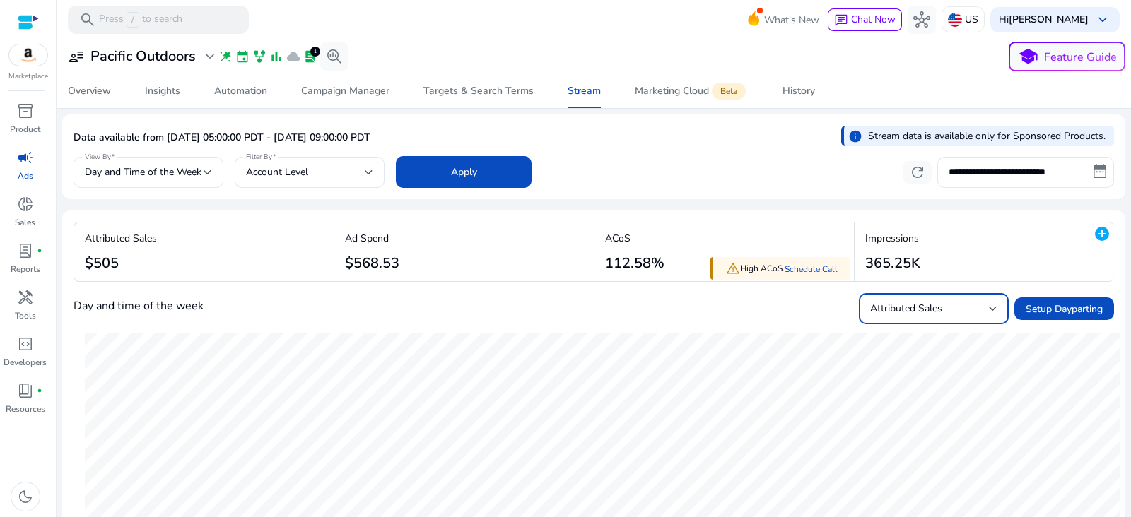
click at [972, 316] on div "Attributed Sales" at bounding box center [929, 309] width 119 height 16
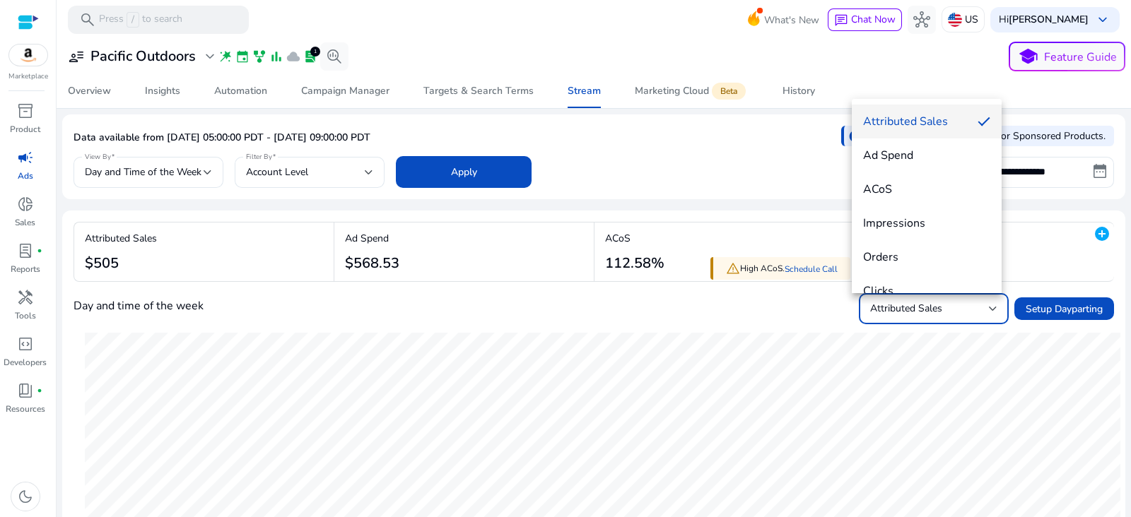
click at [750, 327] on div at bounding box center [565, 258] width 1131 height 517
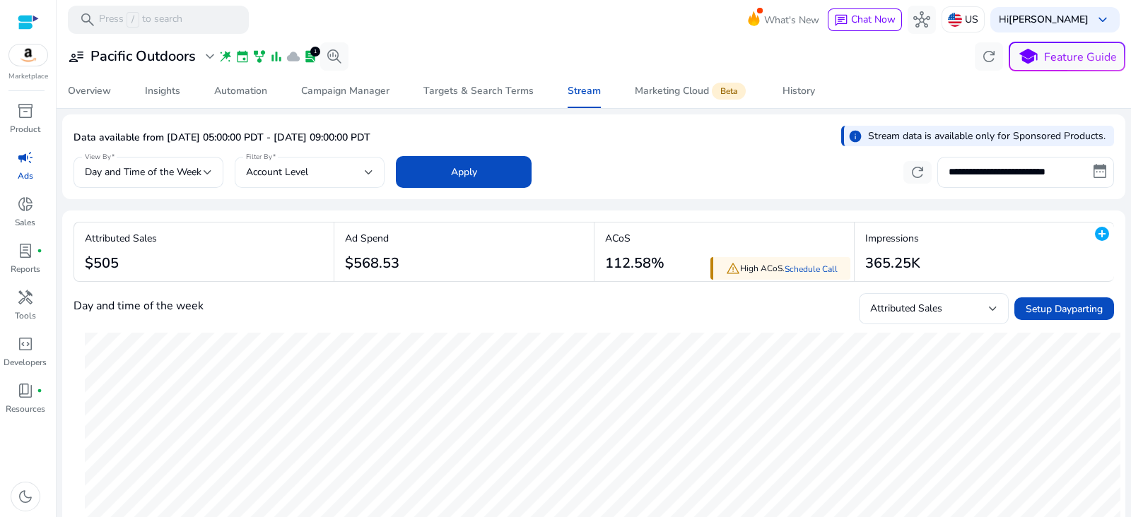
click at [361, 176] on div "Account Level" at bounding box center [305, 173] width 119 height 16
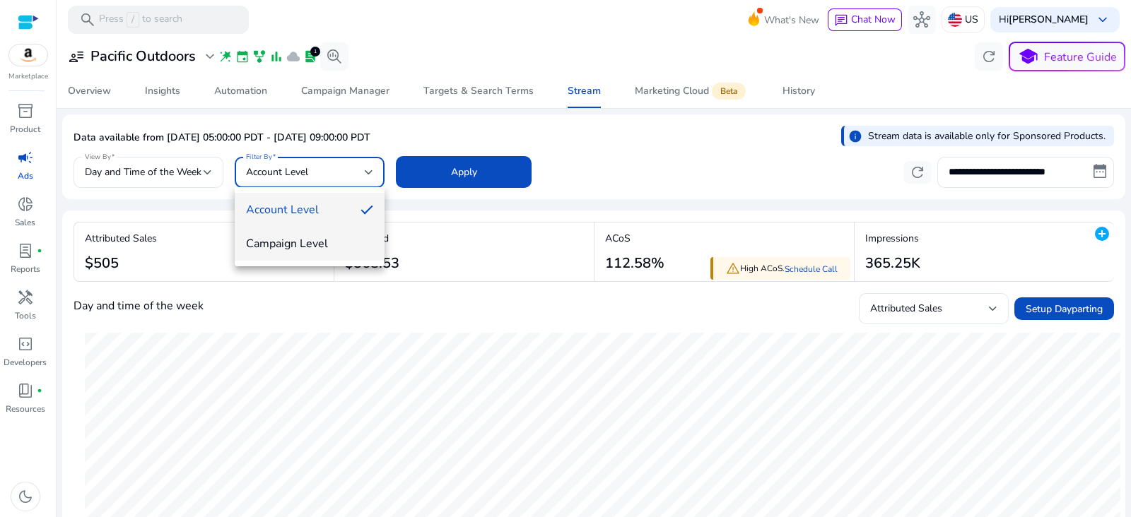
click at [332, 244] on span "Campaign Level" at bounding box center [309, 244] width 127 height 16
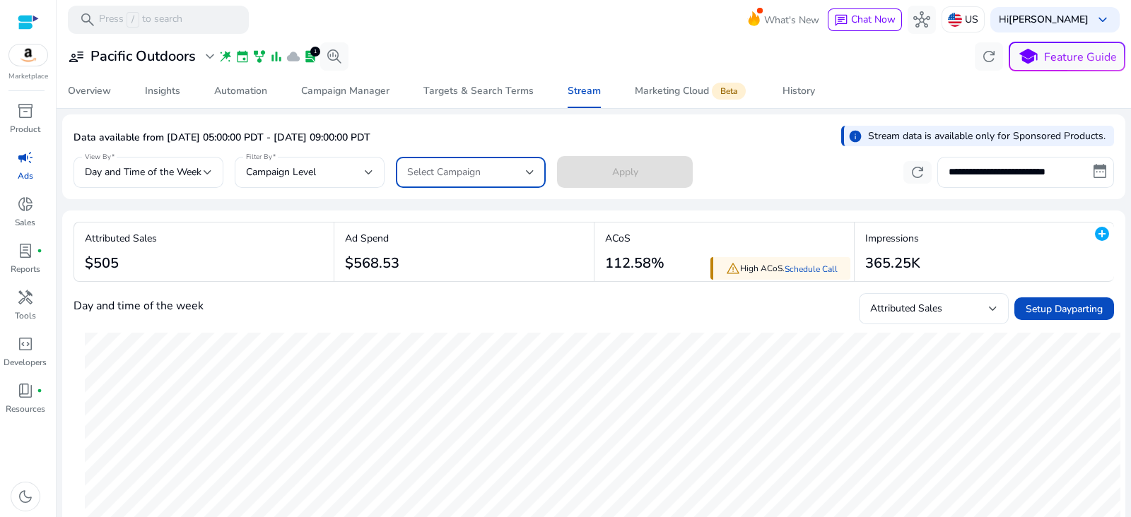
click at [529, 170] on div at bounding box center [530, 173] width 8 height 6
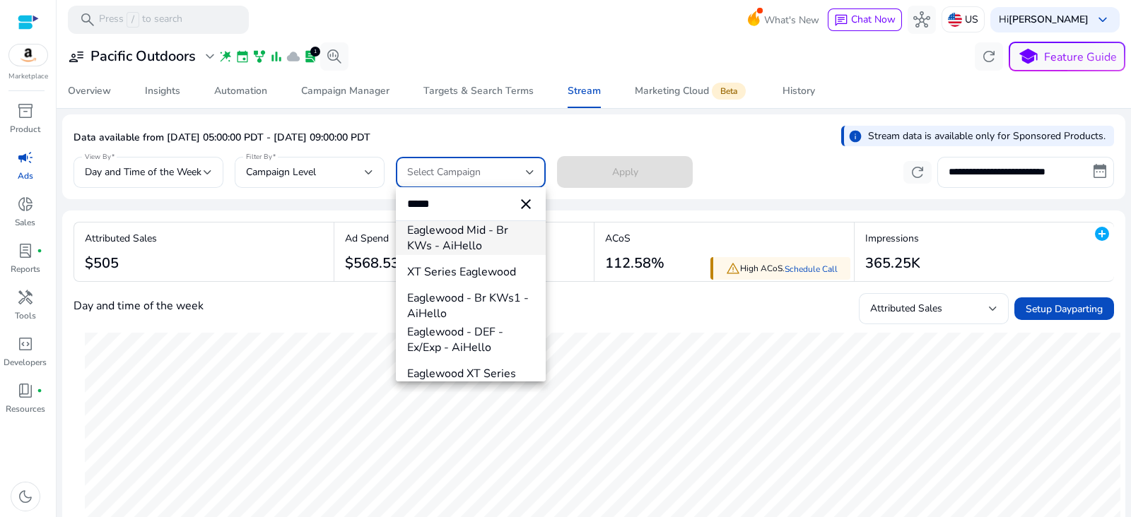
type input "*****"
click at [342, 91] on div at bounding box center [565, 258] width 1131 height 517
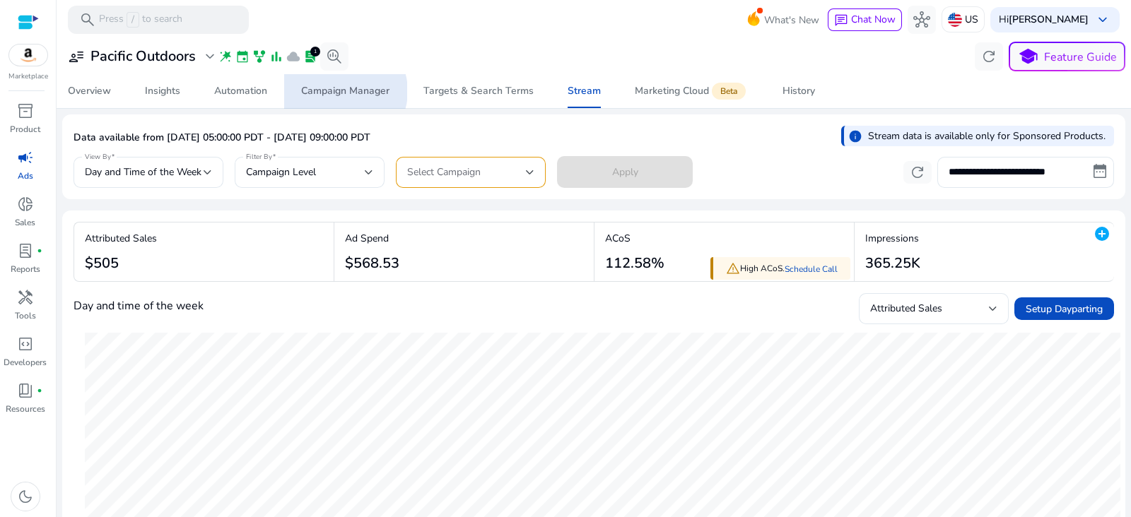
click at [342, 91] on div "Campaign Manager" at bounding box center [345, 91] width 88 height 10
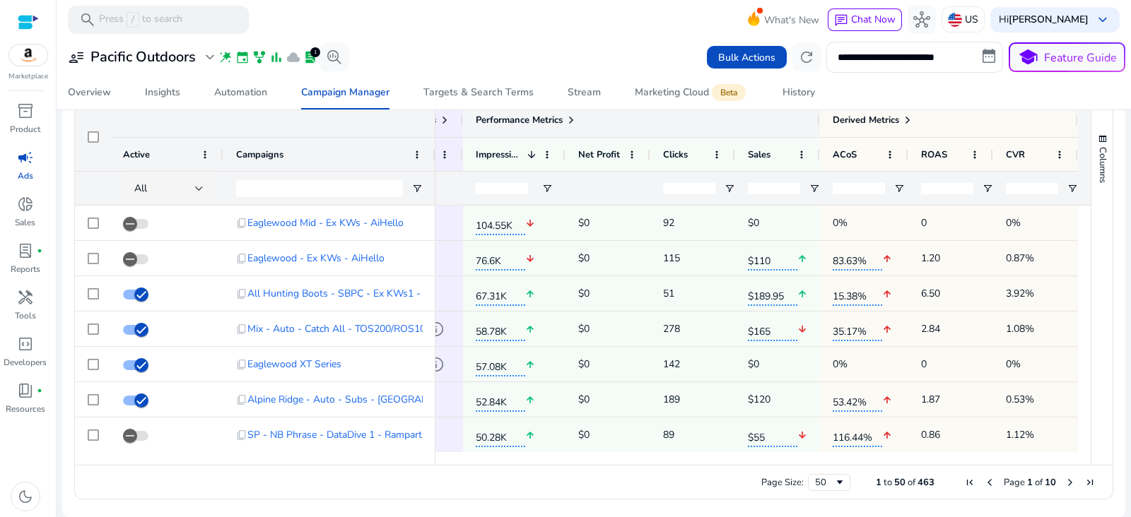
click at [567, 117] on span at bounding box center [570, 119] width 11 height 11
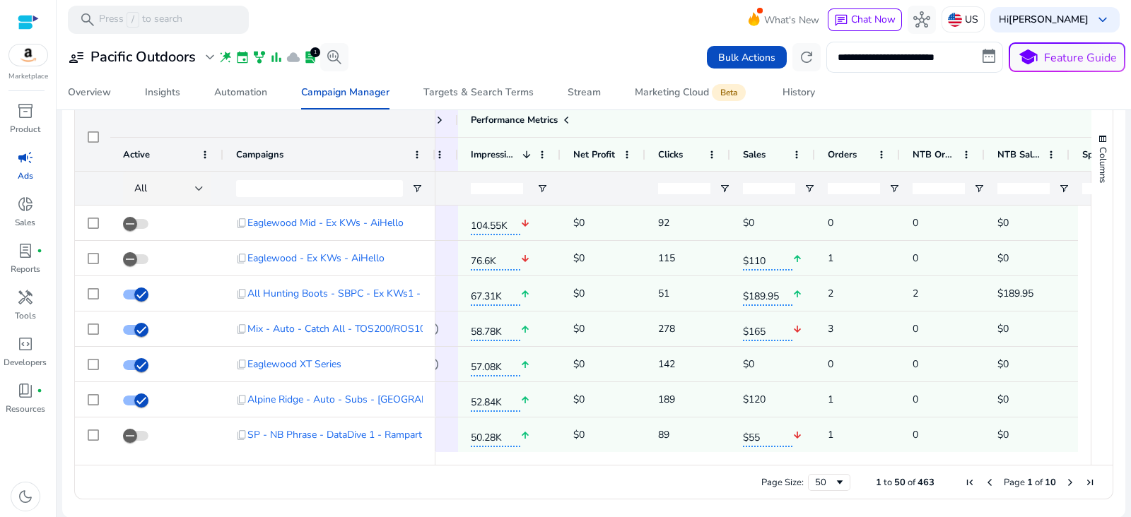
drag, startPoint x: 834, startPoint y: 464, endPoint x: 848, endPoint y: 461, distance: 14.6
click at [848, 461] on div "Drag here to set row groups Drag here to set column labels Campaign Attributes …" at bounding box center [593, 300] width 1039 height 397
drag, startPoint x: 850, startPoint y: 464, endPoint x: 866, endPoint y: 461, distance: 15.8
click at [866, 461] on div "Drag here to set row groups Drag here to set column labels Campaign Attributes …" at bounding box center [593, 300] width 1039 height 397
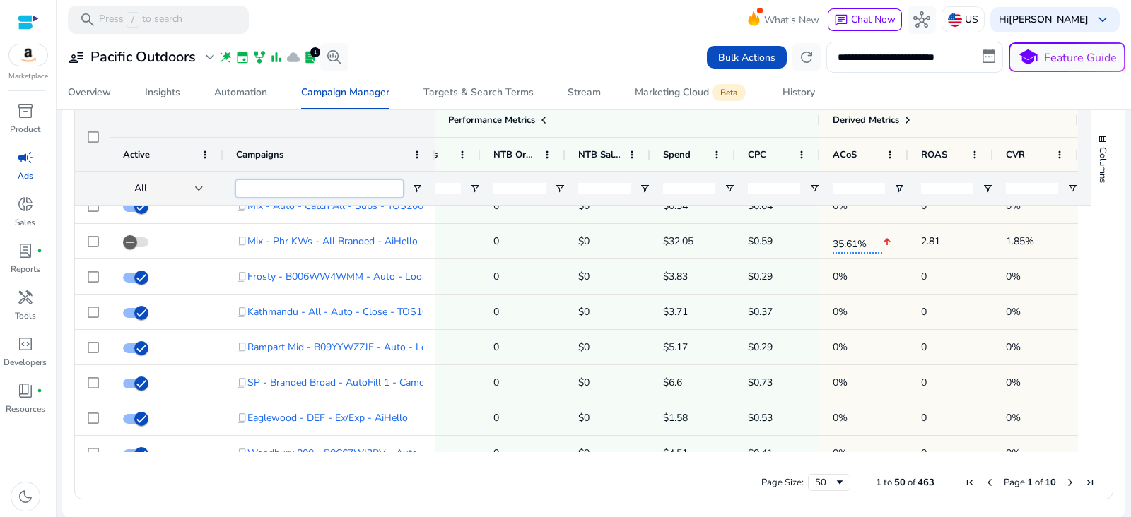
click at [364, 183] on input "Campaigns Filter Input" at bounding box center [319, 188] width 167 height 17
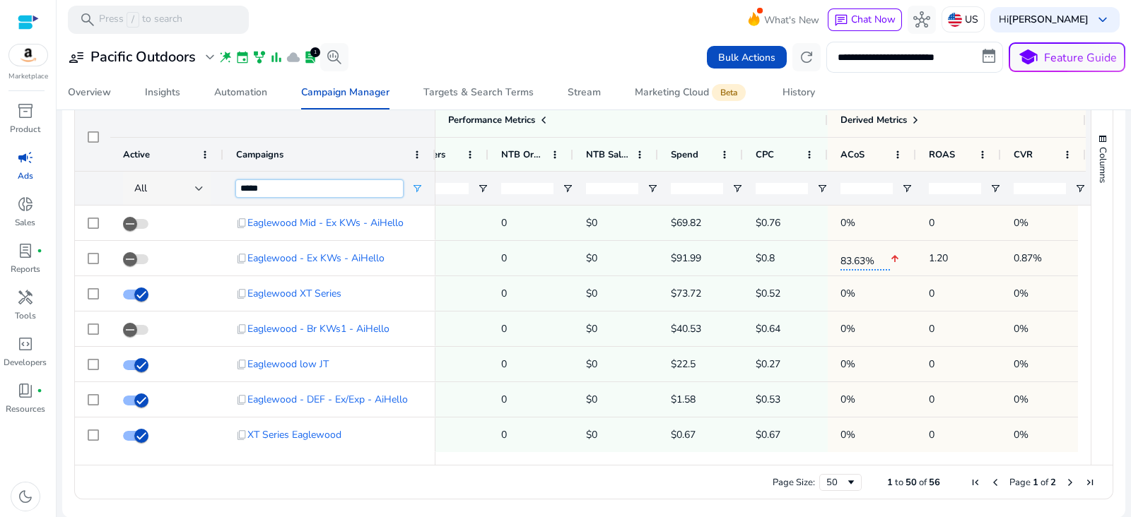
type input "*****"
click at [199, 178] on div "All" at bounding box center [168, 189] width 69 height 34
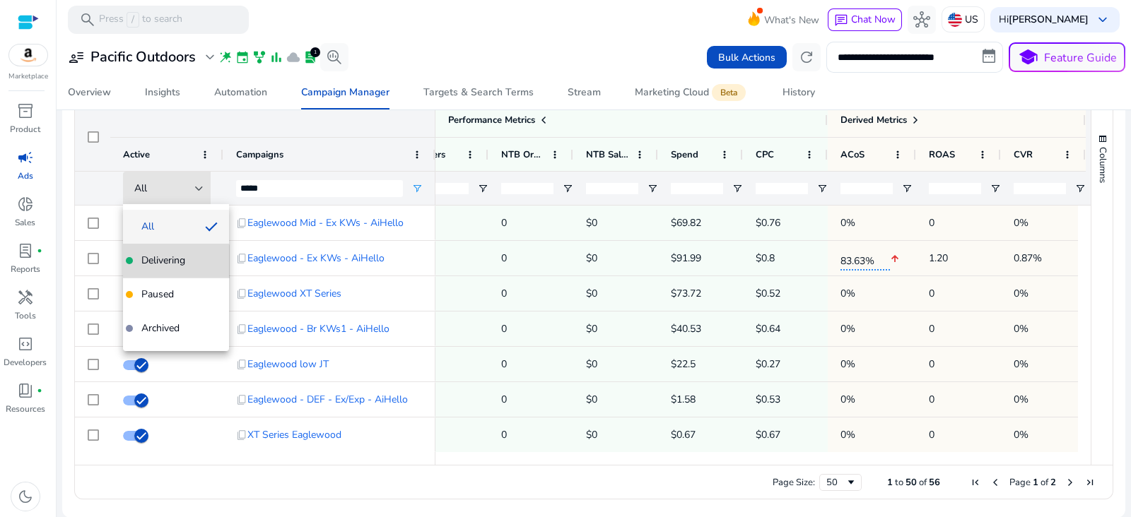
click at [173, 264] on span "Delivering" at bounding box center [163, 261] width 44 height 14
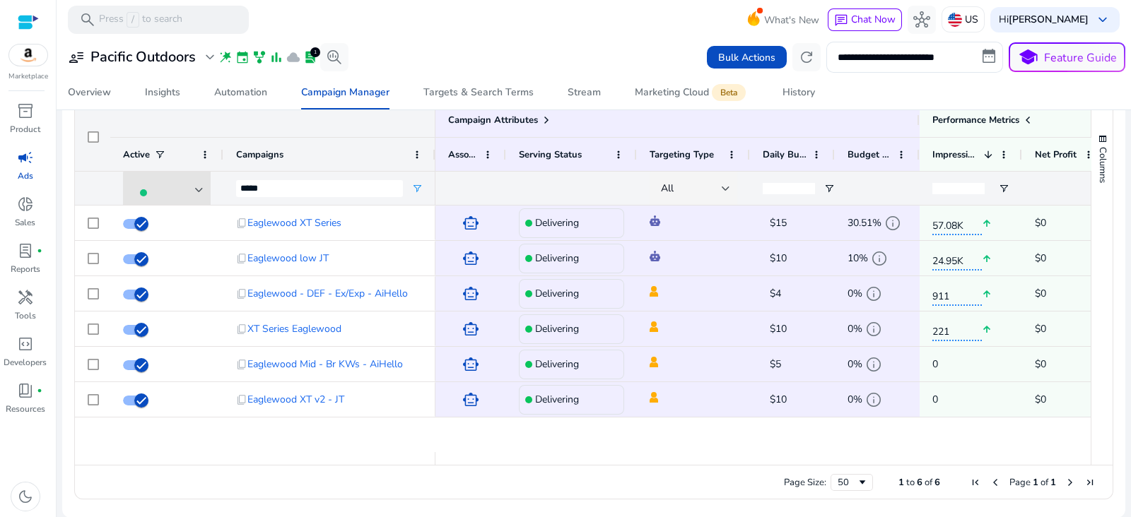
drag, startPoint x: 1130, startPoint y: 2, endPoint x: 611, endPoint y: 48, distance: 521.4
click at [611, 48] on div "**********" at bounding box center [593, 57] width 1063 height 31
click at [343, 95] on div "Campaign Manager" at bounding box center [345, 93] width 88 height 10
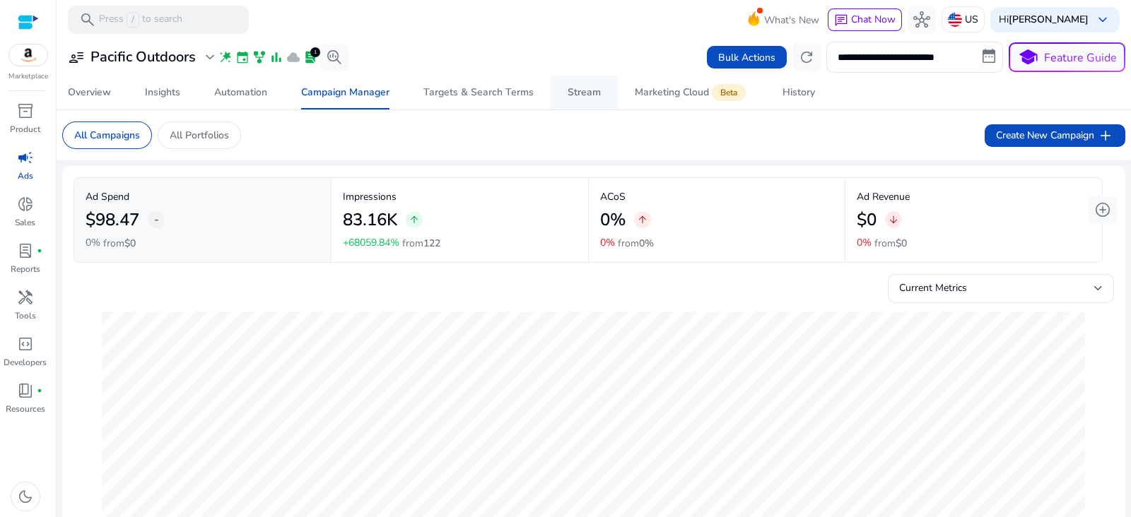
click at [574, 91] on div "Stream" at bounding box center [583, 93] width 33 height 10
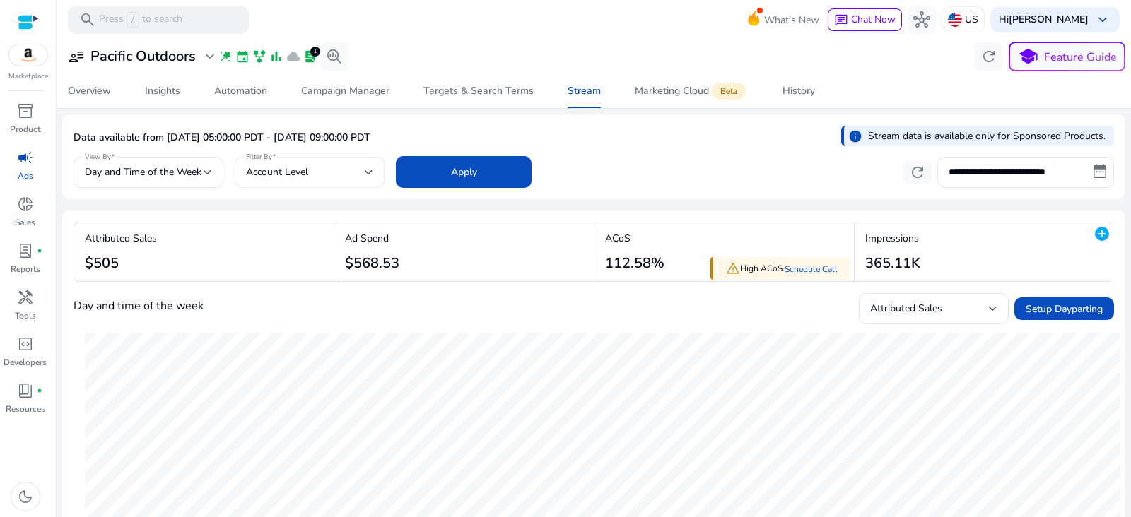
click at [368, 174] on div at bounding box center [369, 173] width 8 height 6
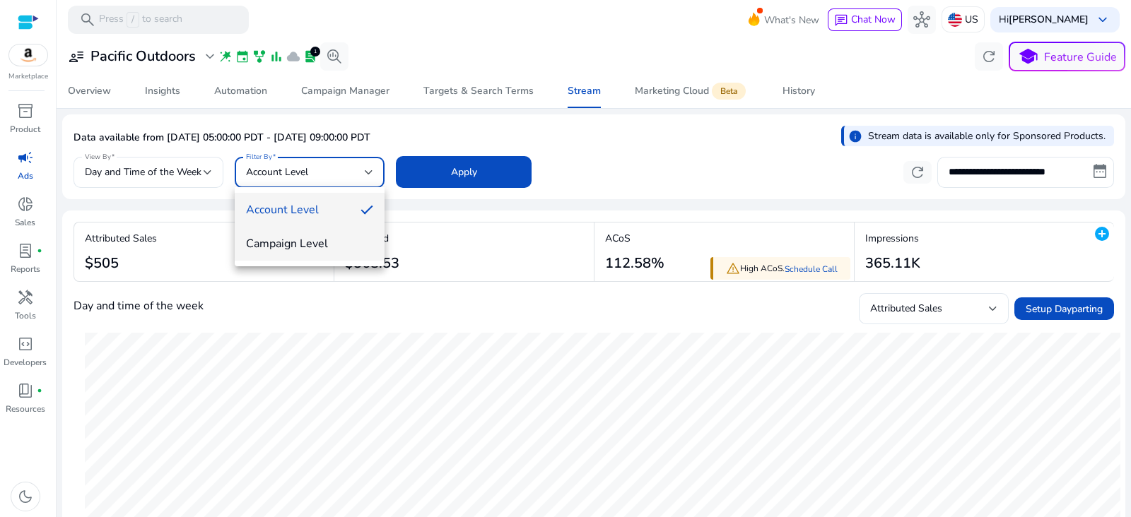
click at [342, 249] on span "Campaign Level" at bounding box center [309, 244] width 127 height 16
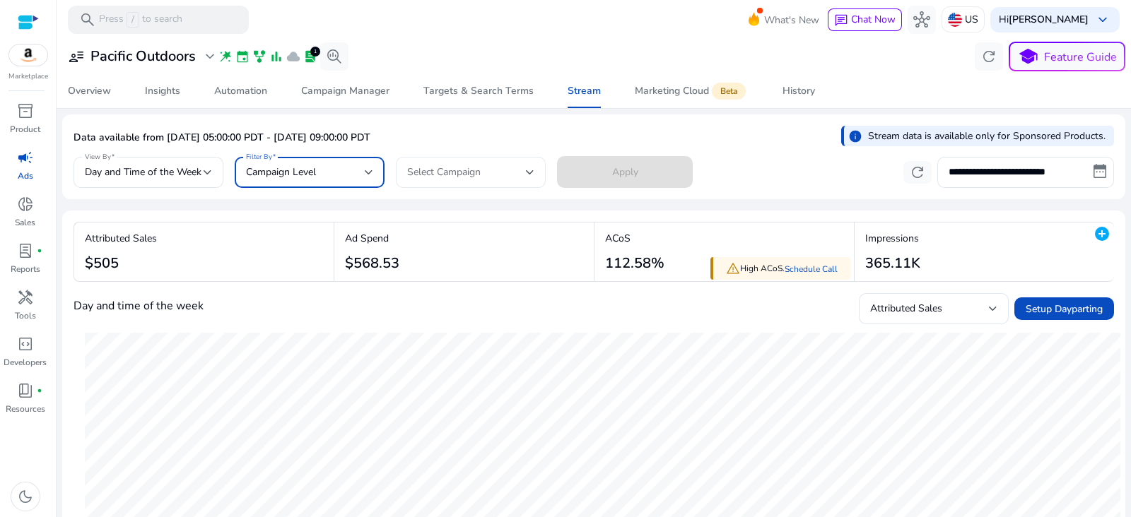
click at [491, 173] on div "Select Campaign" at bounding box center [466, 173] width 119 height 16
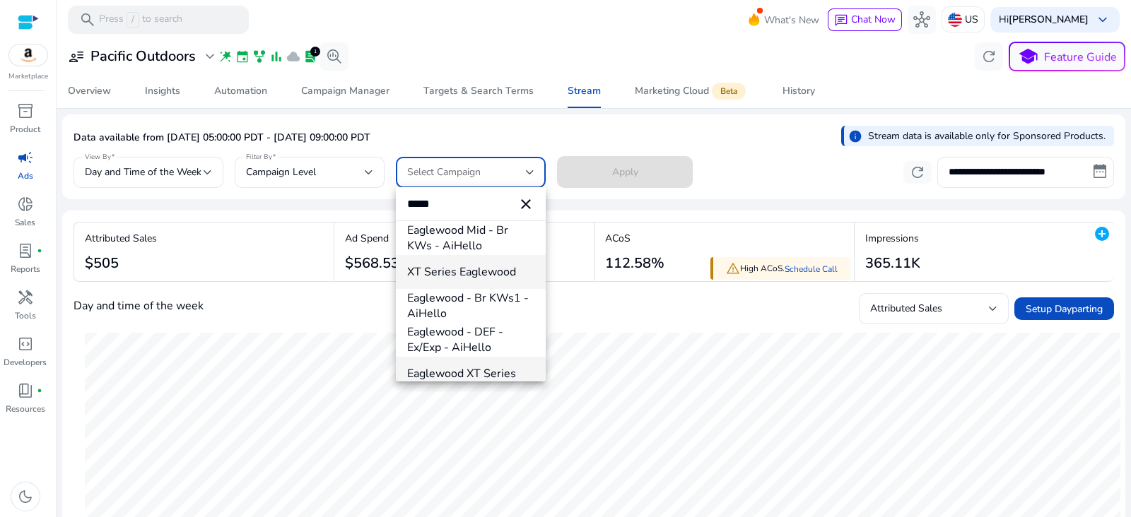
type input "*****"
click at [483, 366] on span "Eaglewood XT Series" at bounding box center [470, 374] width 127 height 16
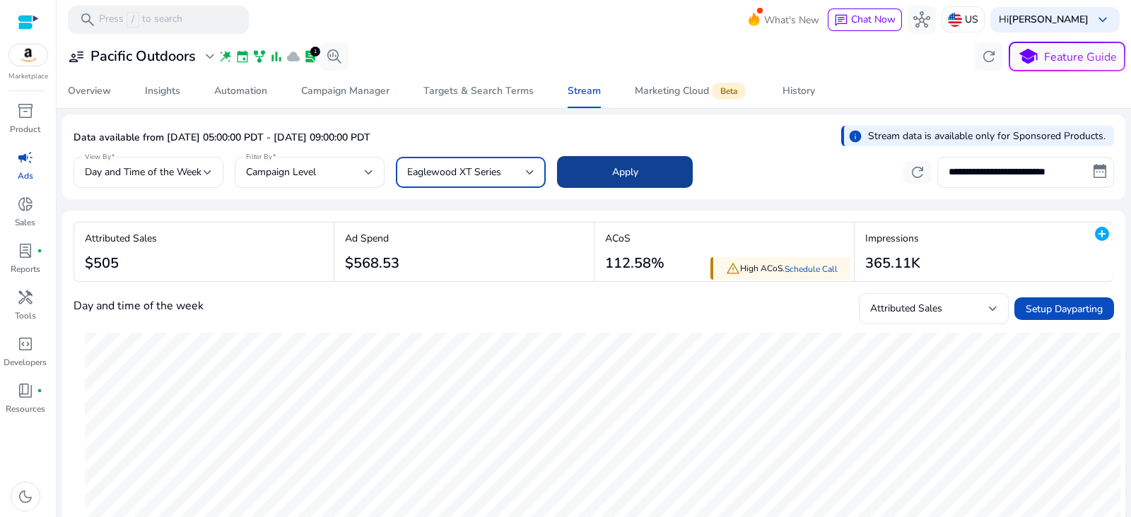
click at [650, 167] on span at bounding box center [625, 172] width 136 height 34
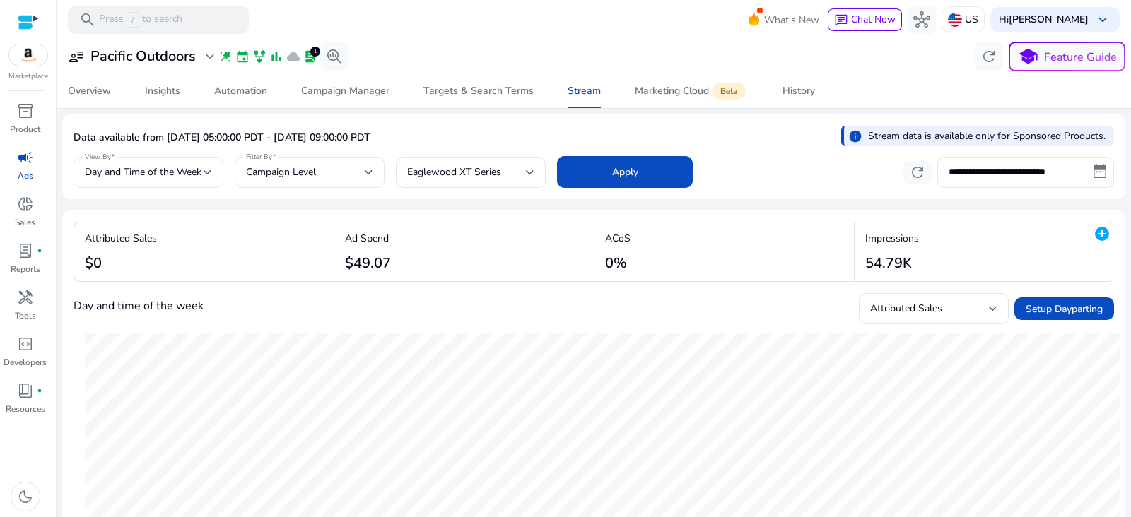
click at [599, 33] on mat-toolbar "search Press / to search What's New chat Chat Now hub US Hi Jeff Thayer keyboar…" at bounding box center [594, 19] width 1074 height 39
click at [208, 167] on div at bounding box center [208, 172] width 8 height 17
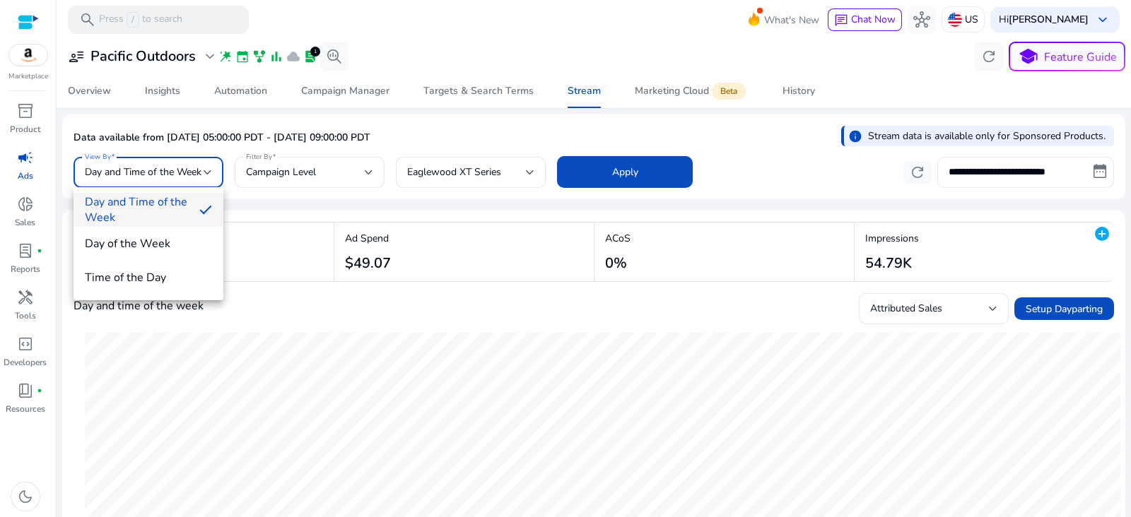
click at [544, 23] on div at bounding box center [565, 258] width 1131 height 517
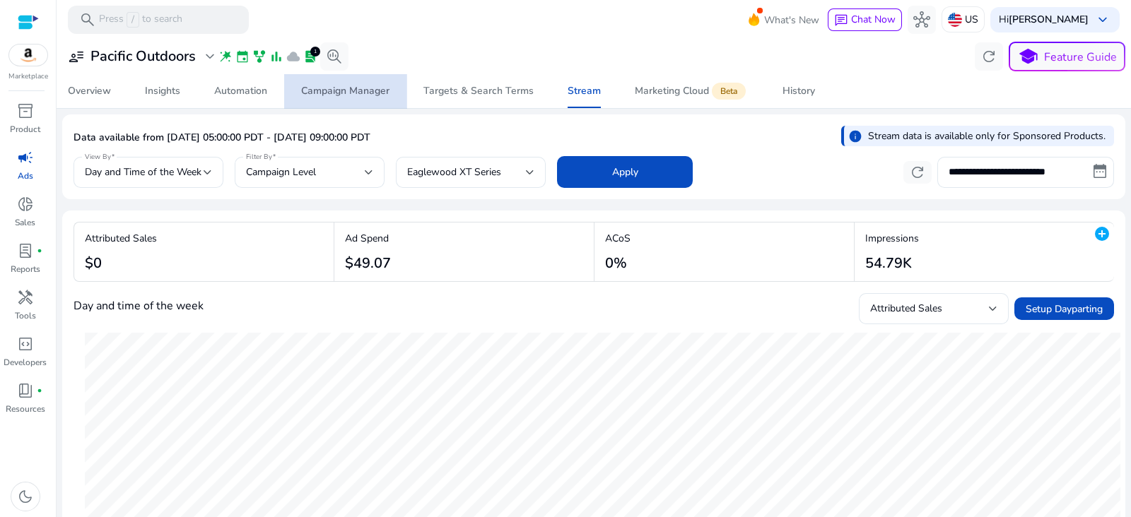
click at [363, 95] on div "Campaign Manager" at bounding box center [345, 91] width 88 height 10
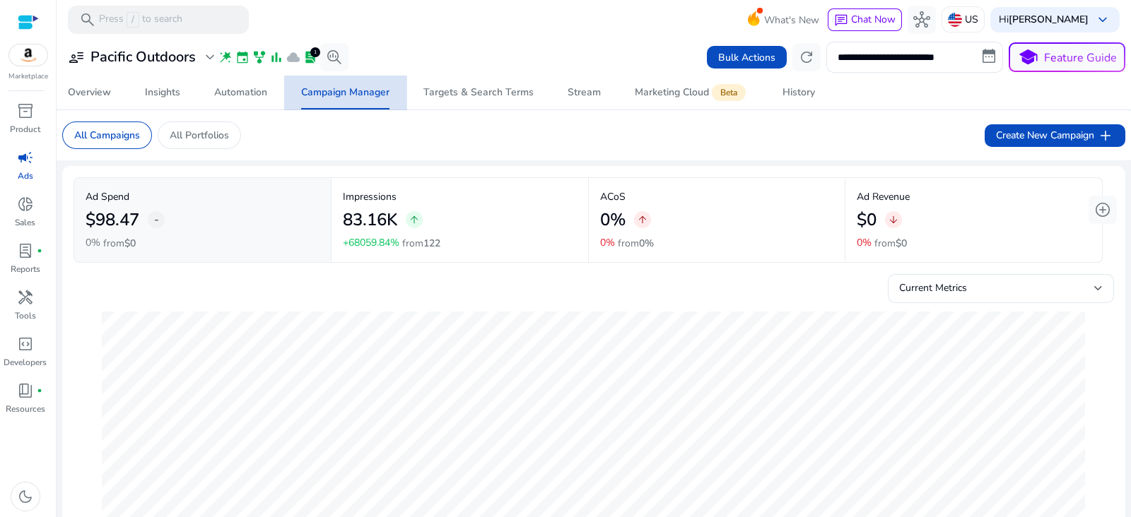
click at [352, 100] on span "Campaign Manager" at bounding box center [345, 93] width 88 height 34
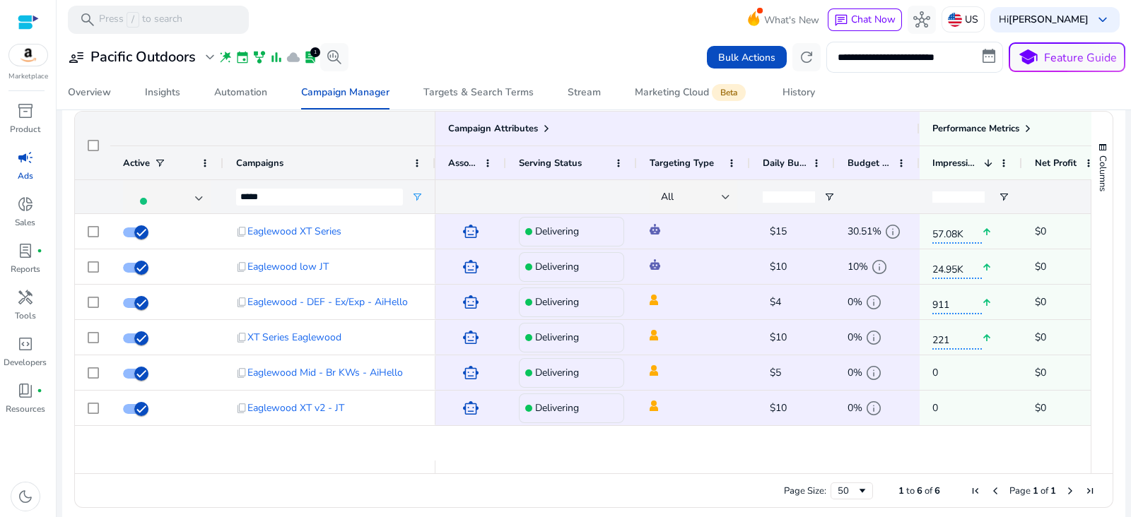
scroll to position [954, 0]
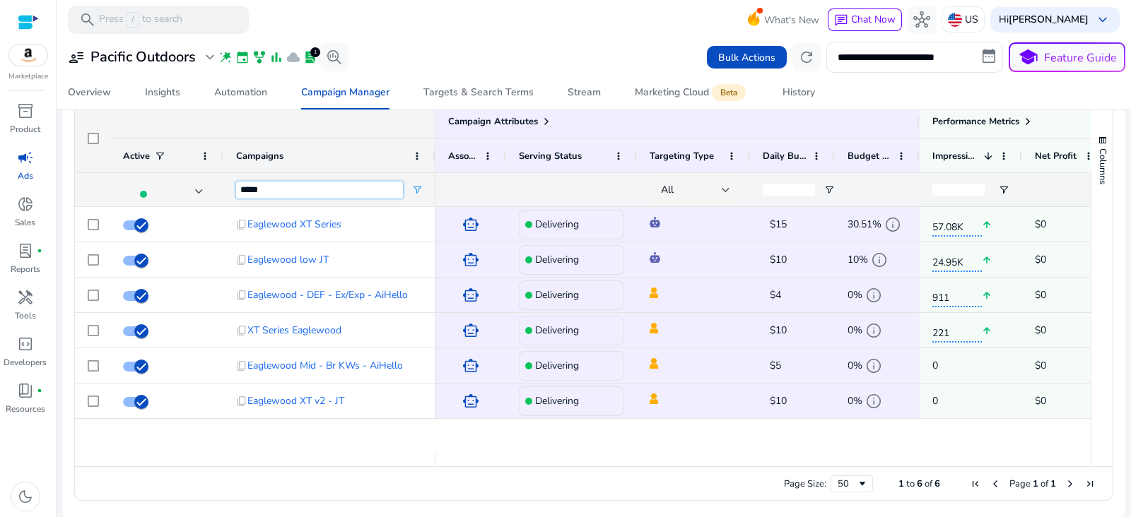
click at [290, 189] on input "*****" at bounding box center [319, 190] width 167 height 17
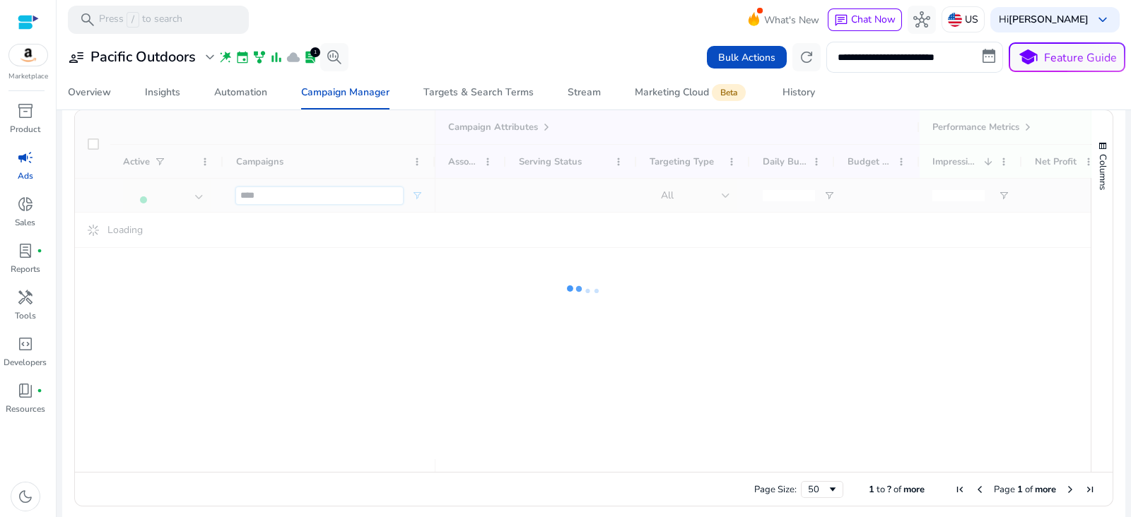
scroll to position [654, 0]
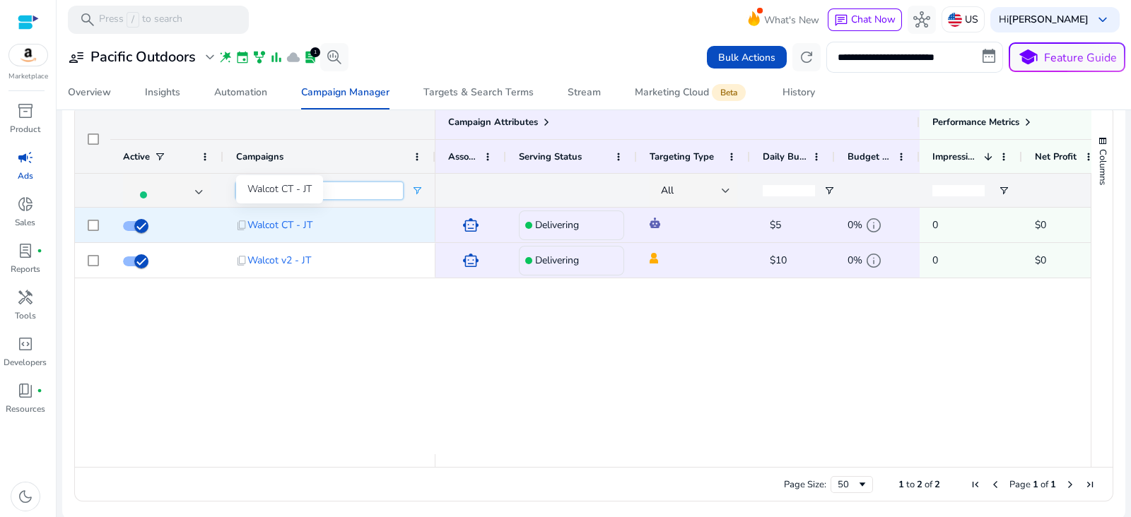
type input "****"
click at [281, 225] on span "Walcot CT - JT" at bounding box center [279, 225] width 65 height 29
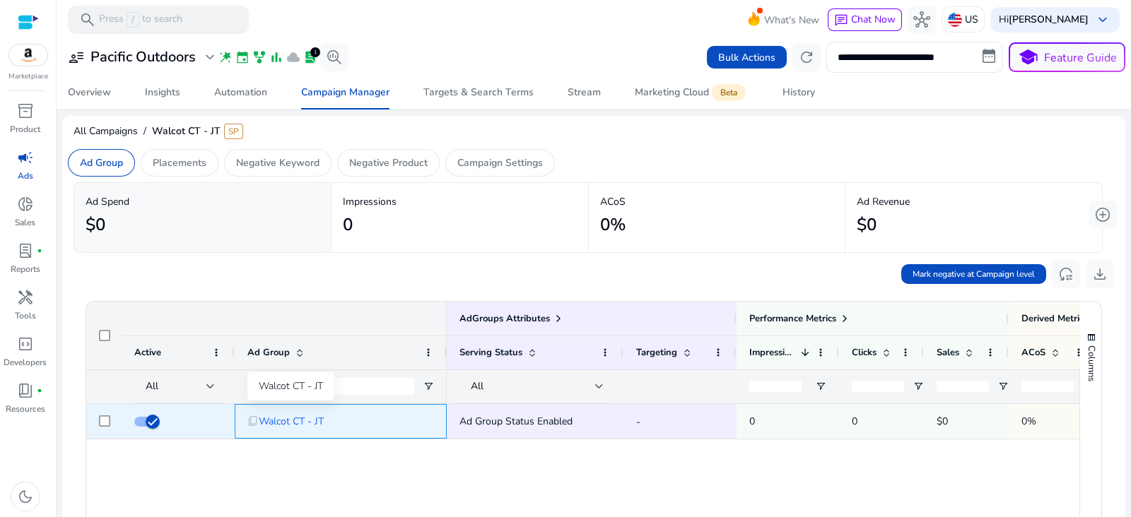
click at [279, 424] on span "Walcot CT - JT" at bounding box center [291, 421] width 65 height 29
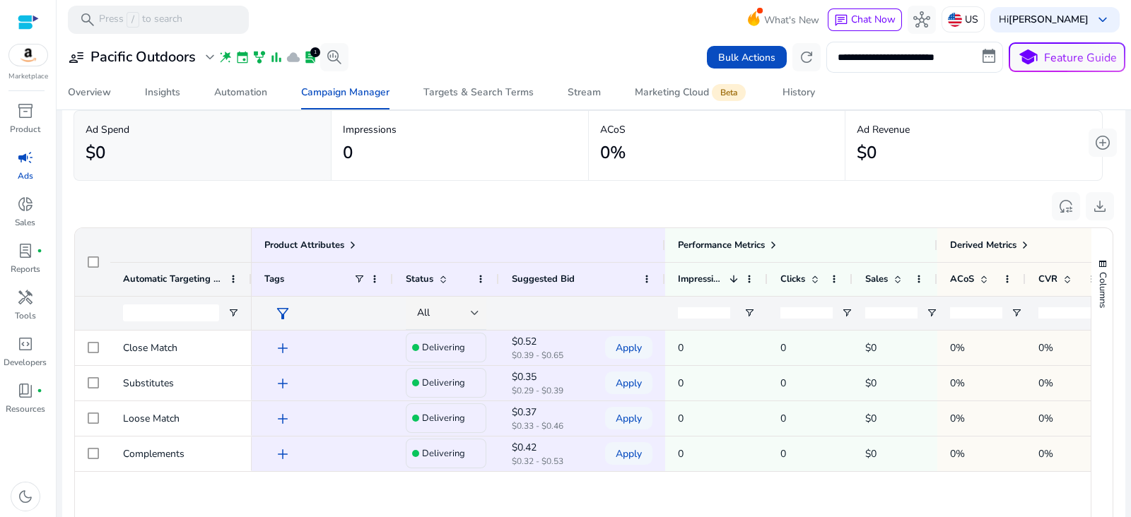
scroll to position [85, 0]
click at [350, 242] on span at bounding box center [352, 243] width 11 height 11
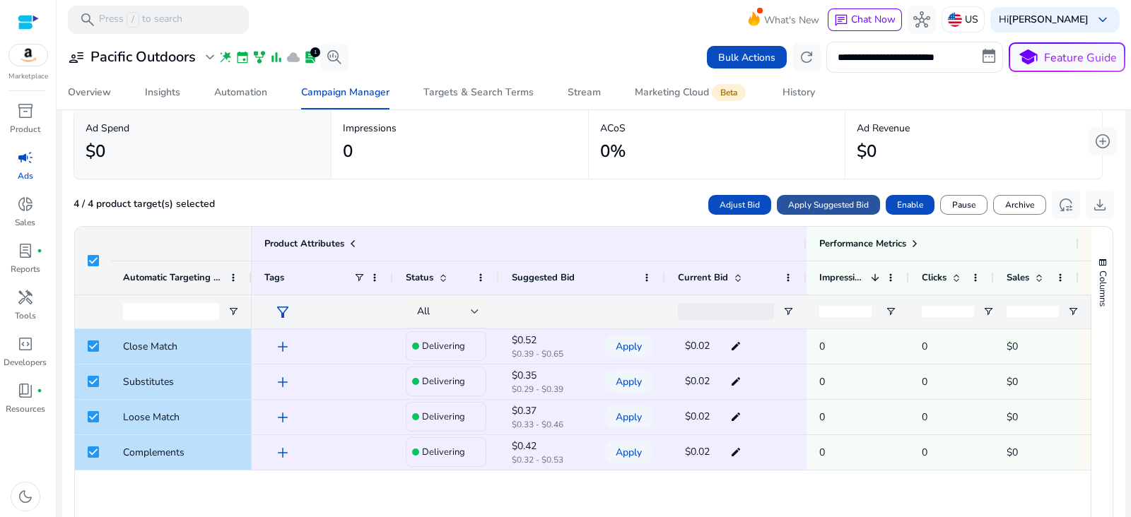
click at [833, 202] on span "Apply Suggested Bid" at bounding box center [828, 205] width 81 height 13
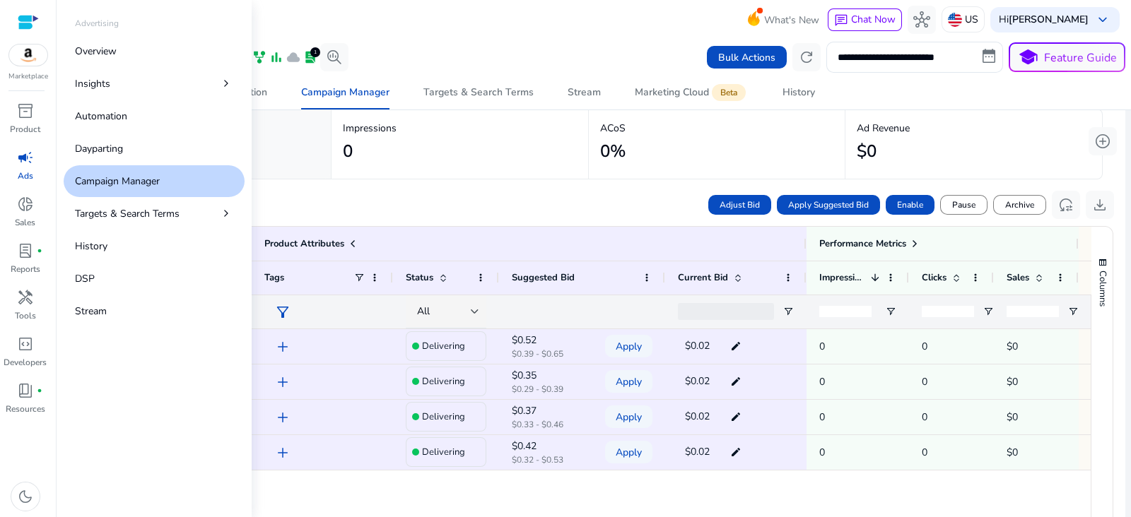
click at [23, 161] on span "campaign" at bounding box center [25, 157] width 17 height 17
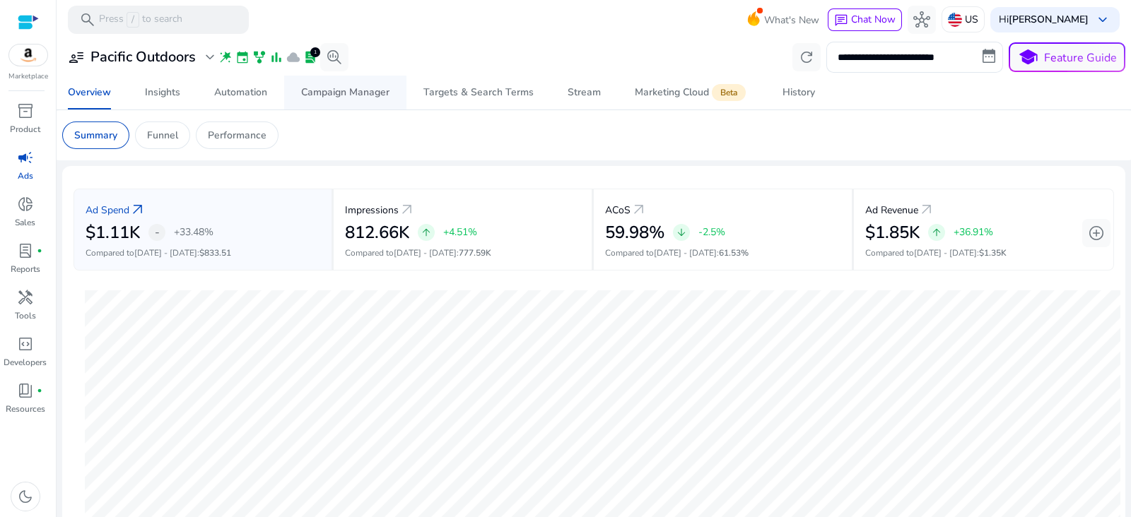
click at [356, 93] on div "Campaign Manager" at bounding box center [345, 93] width 88 height 10
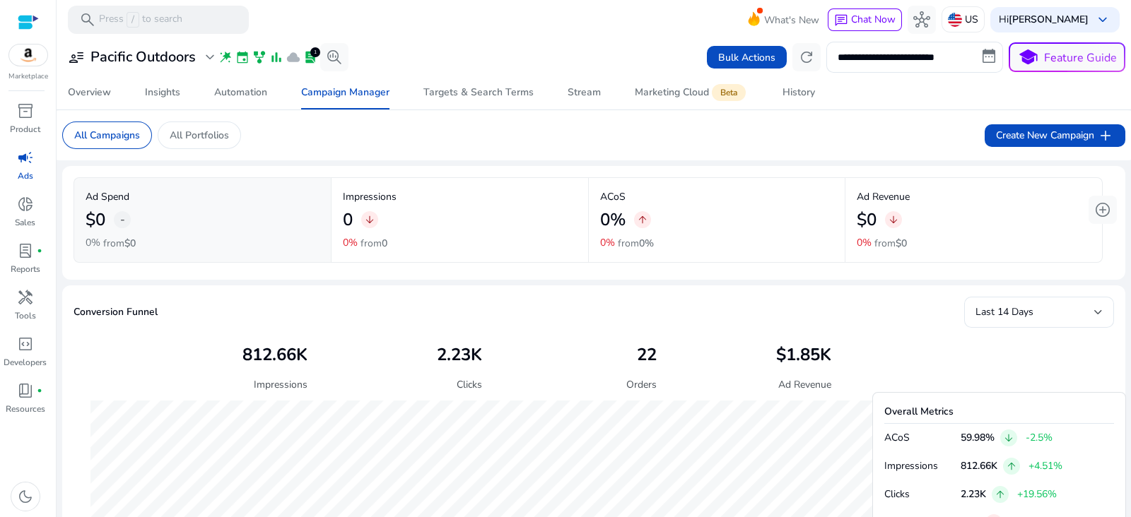
scroll to position [452, 0]
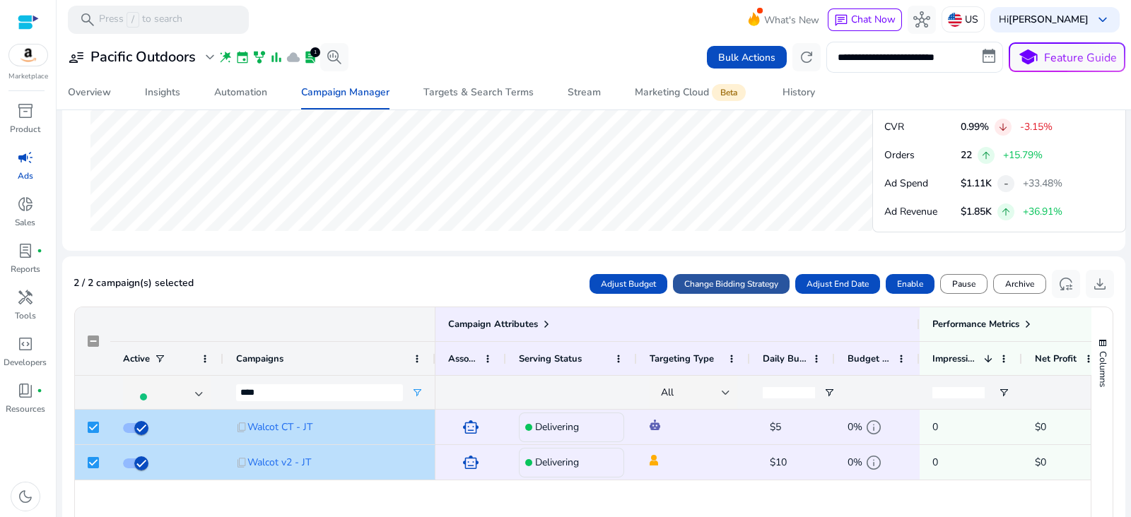
click at [731, 285] on span "Change Bidding Strategy" at bounding box center [731, 284] width 94 height 13
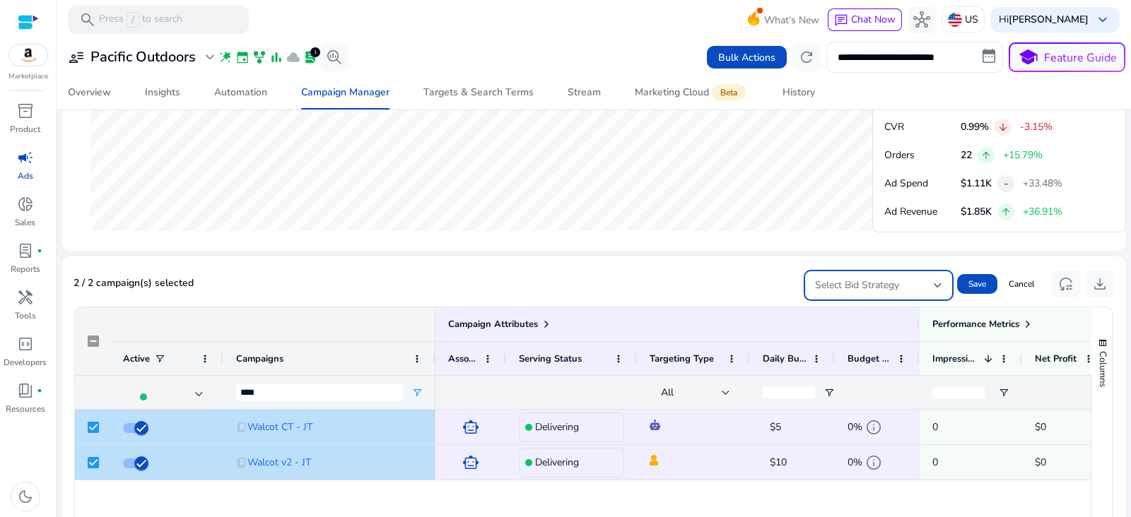
click at [933, 283] on div at bounding box center [937, 286] width 8 height 6
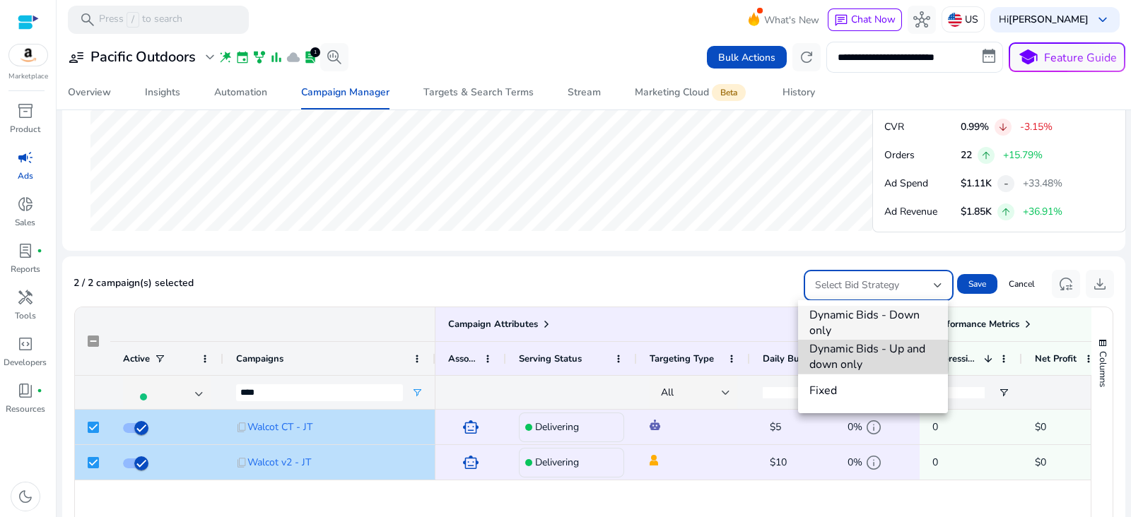
click at [857, 354] on span "Dynamic Bids - Up and down only" at bounding box center [872, 356] width 127 height 31
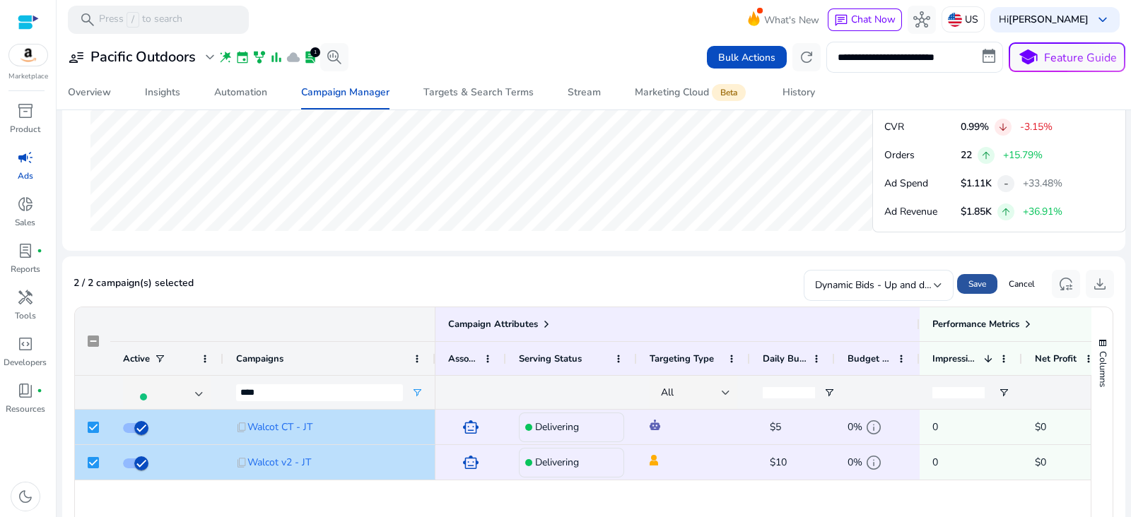
click at [974, 279] on span "Save" at bounding box center [977, 284] width 18 height 13
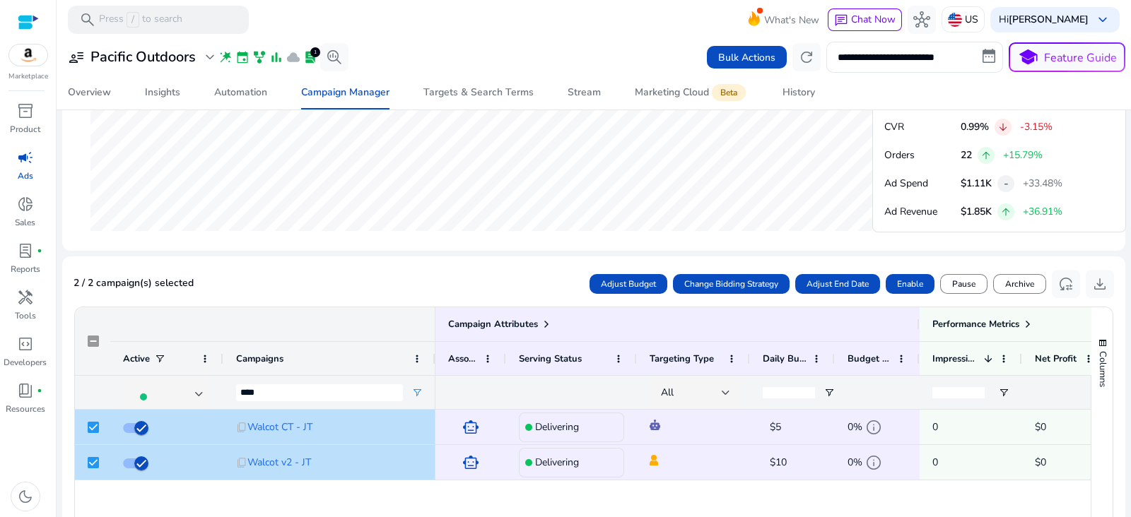
click at [257, 270] on div "2 / 2 campaign(s) selected Adjust Budget Change Bidding Strategy Adjust End Dat…" at bounding box center [593, 284] width 1040 height 32
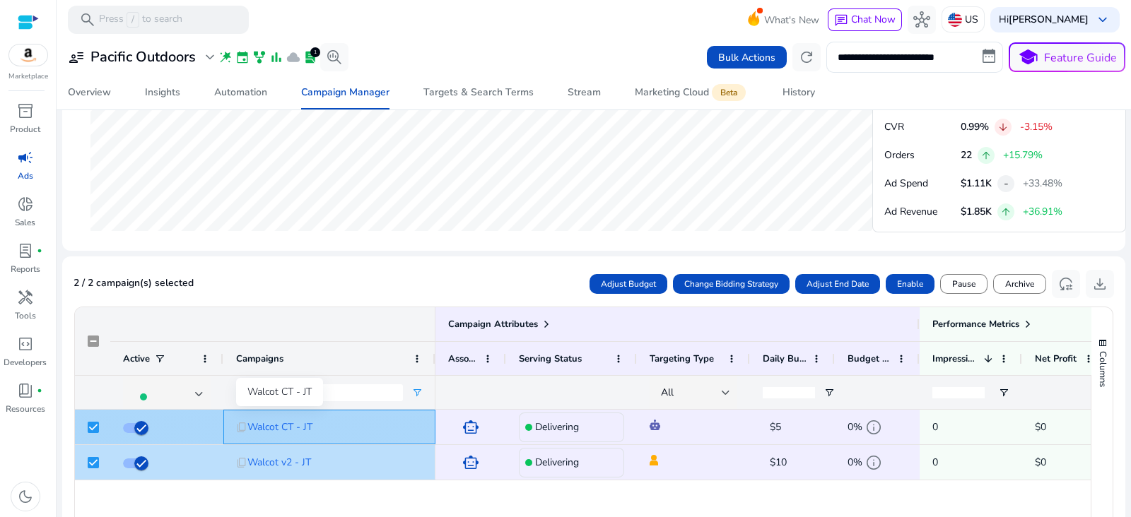
click at [260, 423] on span "Walcot CT - JT" at bounding box center [279, 427] width 65 height 29
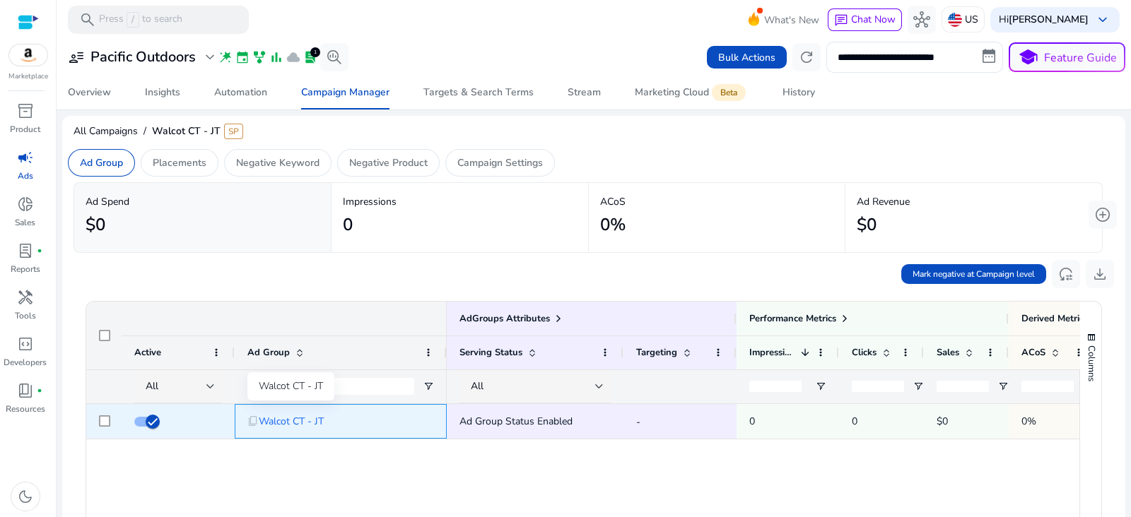
click at [270, 422] on span "Walcot CT - JT" at bounding box center [291, 421] width 65 height 29
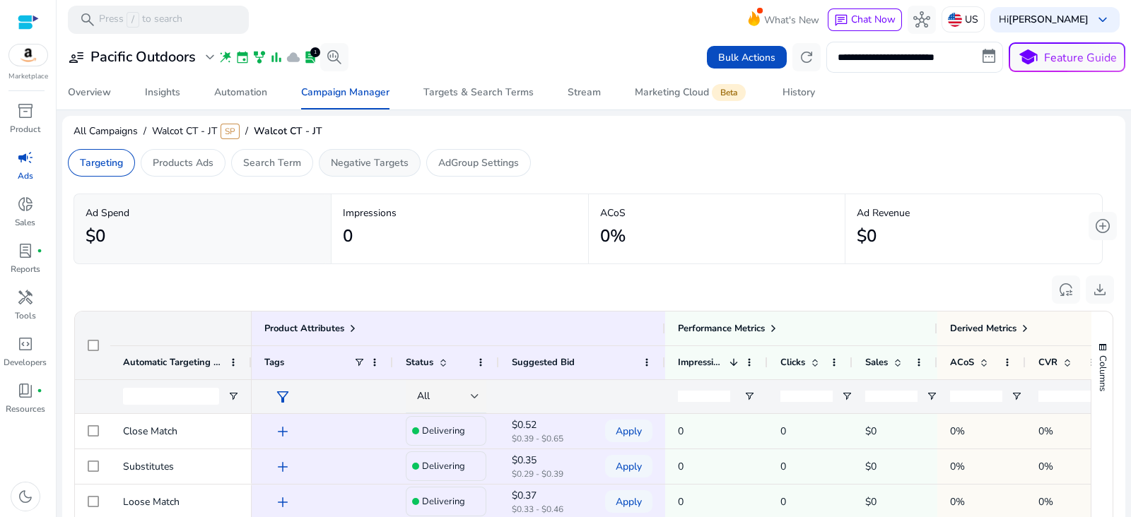
click at [371, 160] on p "Negative Targets" at bounding box center [370, 162] width 78 height 15
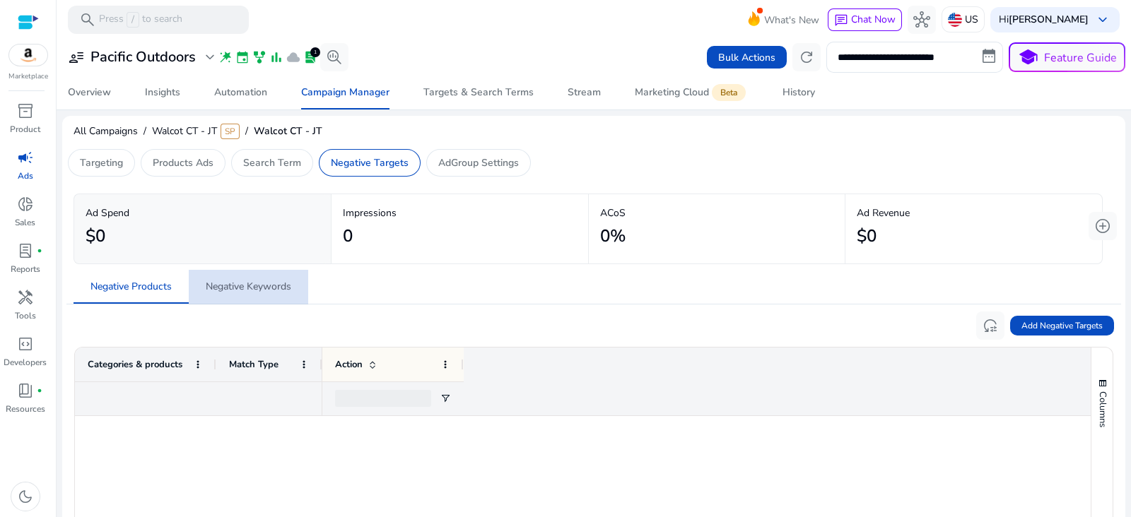
click at [247, 287] on span "Negative Keywords" at bounding box center [249, 287] width 86 height 10
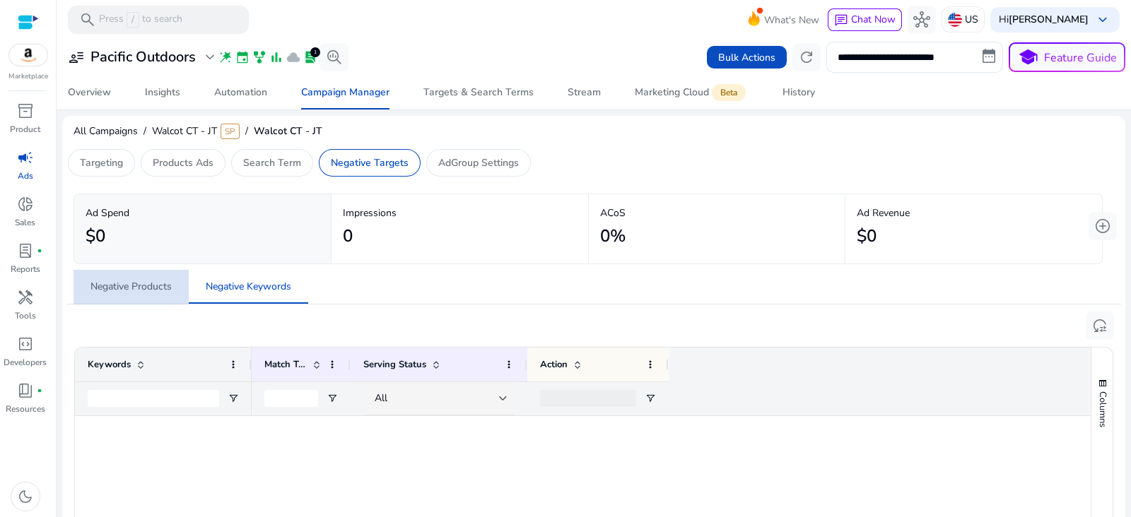
click at [114, 285] on span "Negative Products" at bounding box center [130, 287] width 81 height 10
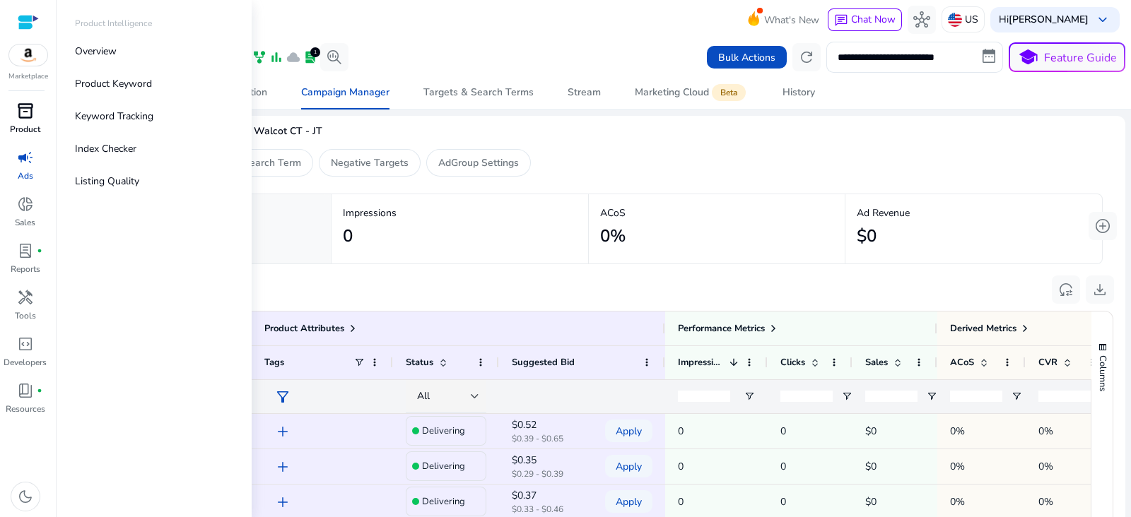
click at [26, 119] on span "inventory_2" at bounding box center [25, 110] width 17 height 17
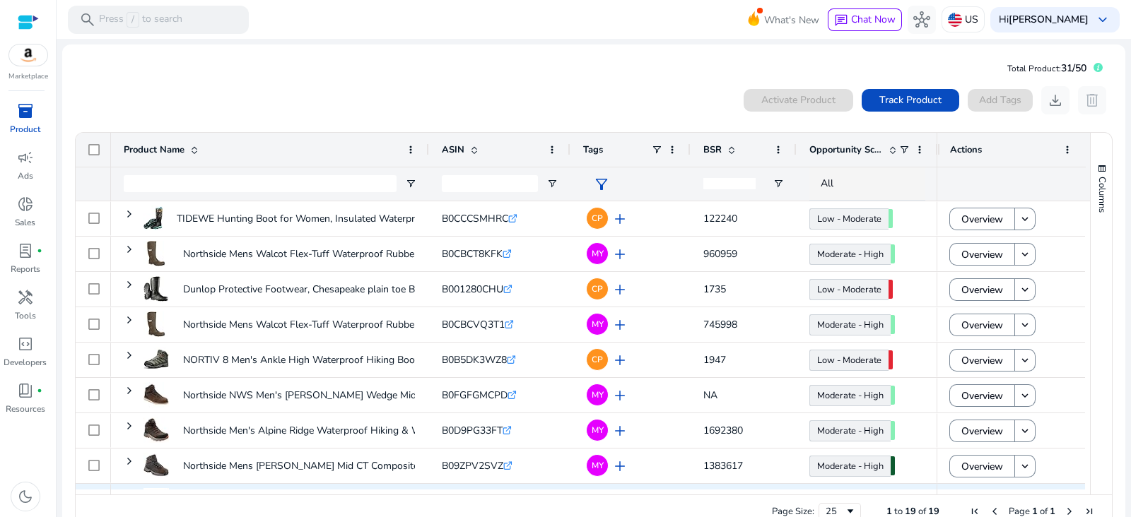
drag, startPoint x: 412, startPoint y: 495, endPoint x: 449, endPoint y: 487, distance: 38.4
click at [449, 487] on div "Drag here to set row groups Drag here to set column labels Product Name ASIN" at bounding box center [593, 330] width 1037 height 397
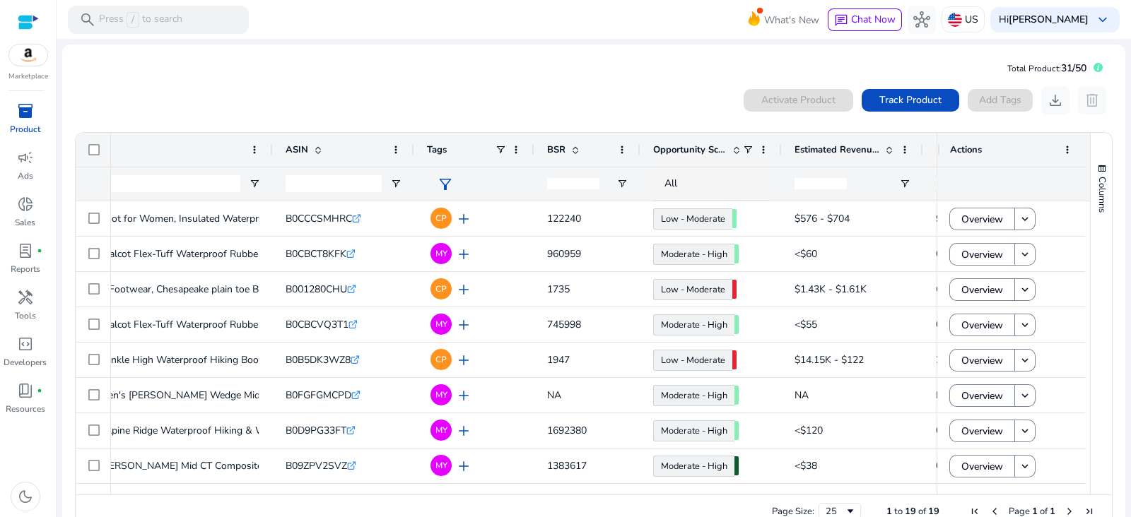
scroll to position [0, 63]
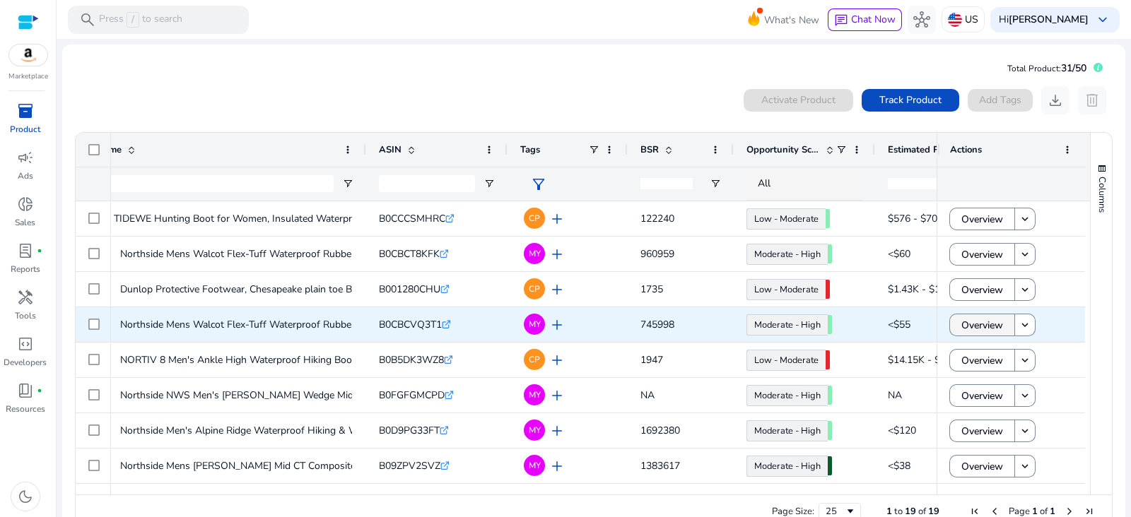
click at [989, 322] on span "Overview" at bounding box center [982, 325] width 42 height 29
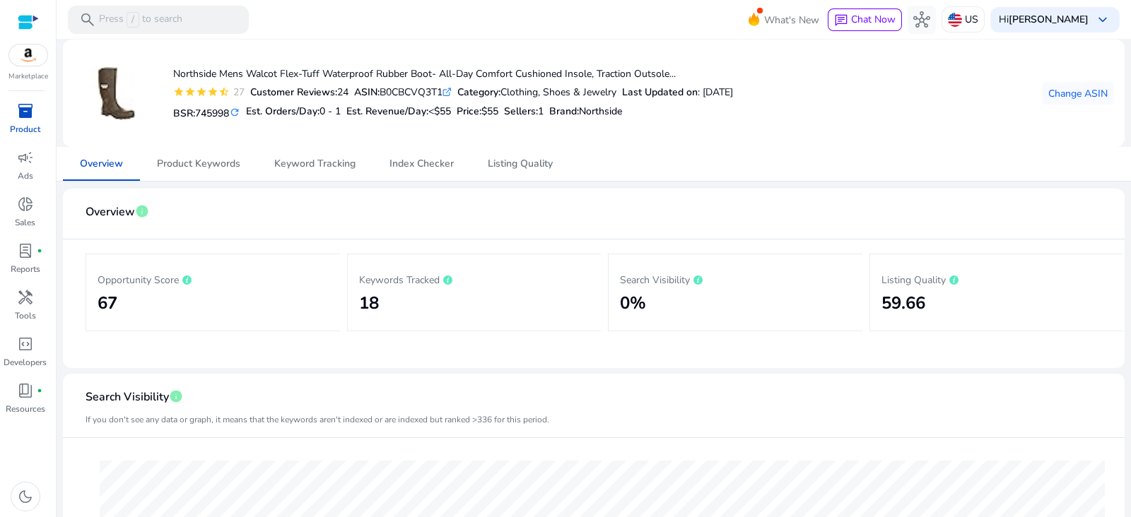
click at [21, 107] on span "inventory_2" at bounding box center [25, 110] width 17 height 17
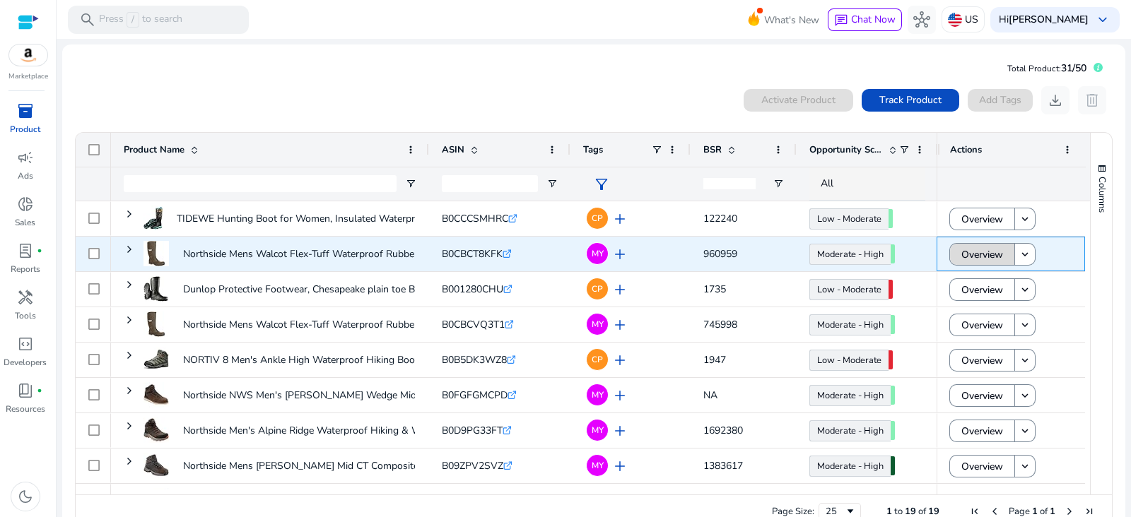
click at [983, 262] on span "Overview" at bounding box center [982, 254] width 42 height 29
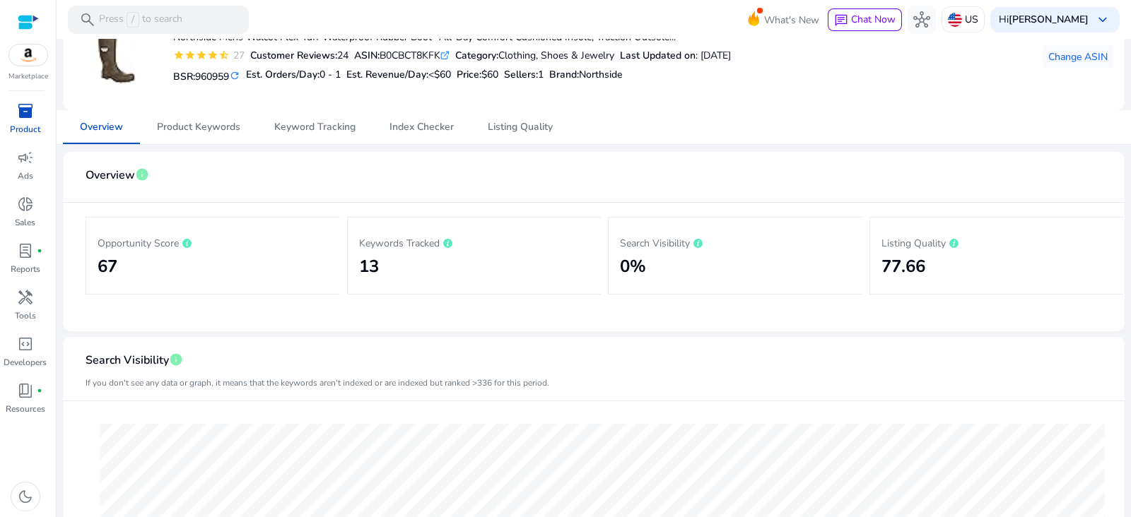
scroll to position [12, 0]
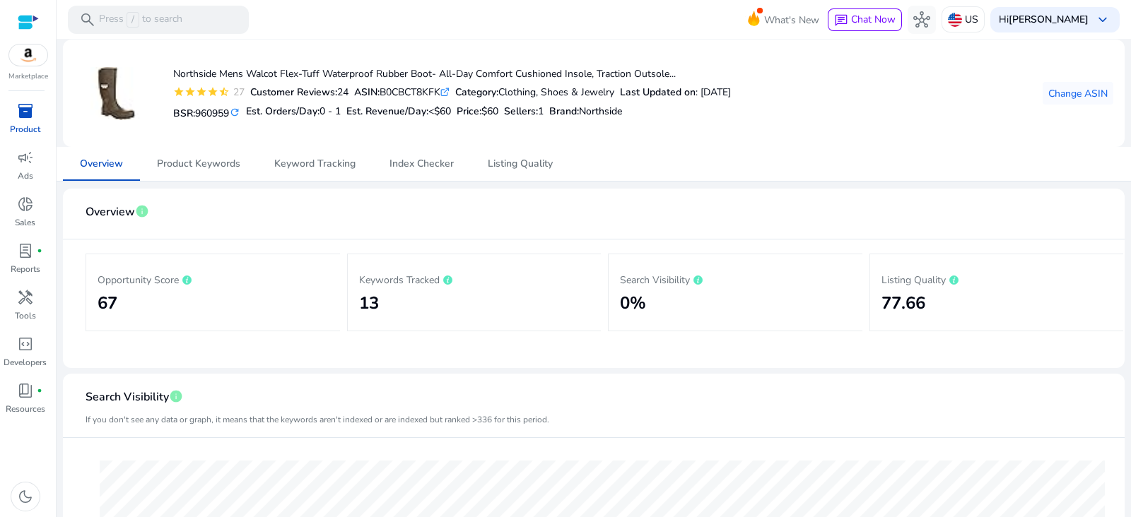
click at [30, 125] on p "Product" at bounding box center [25, 129] width 30 height 13
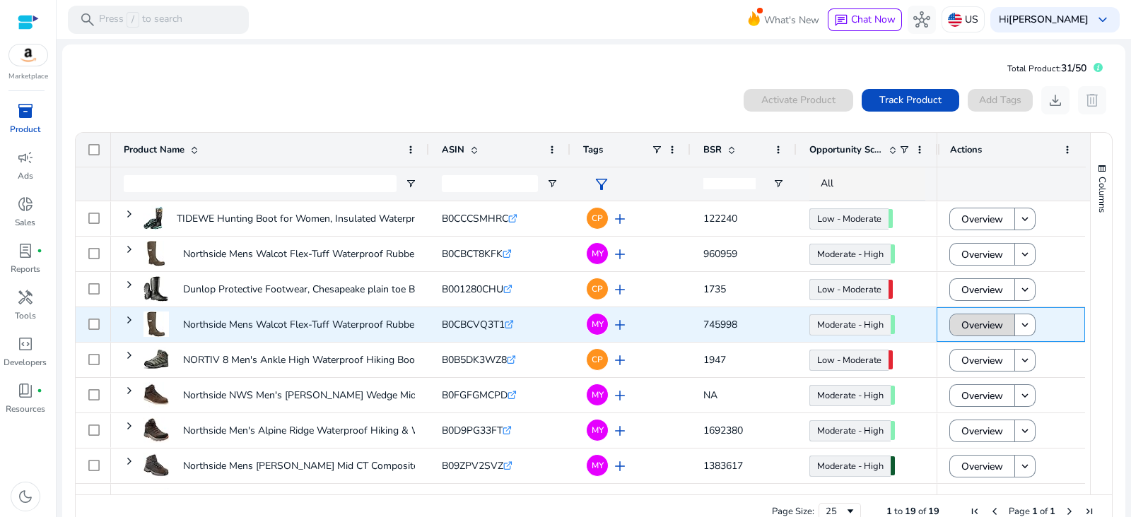
click at [986, 322] on span "Overview" at bounding box center [982, 325] width 42 height 29
